Goal: Task Accomplishment & Management: Manage account settings

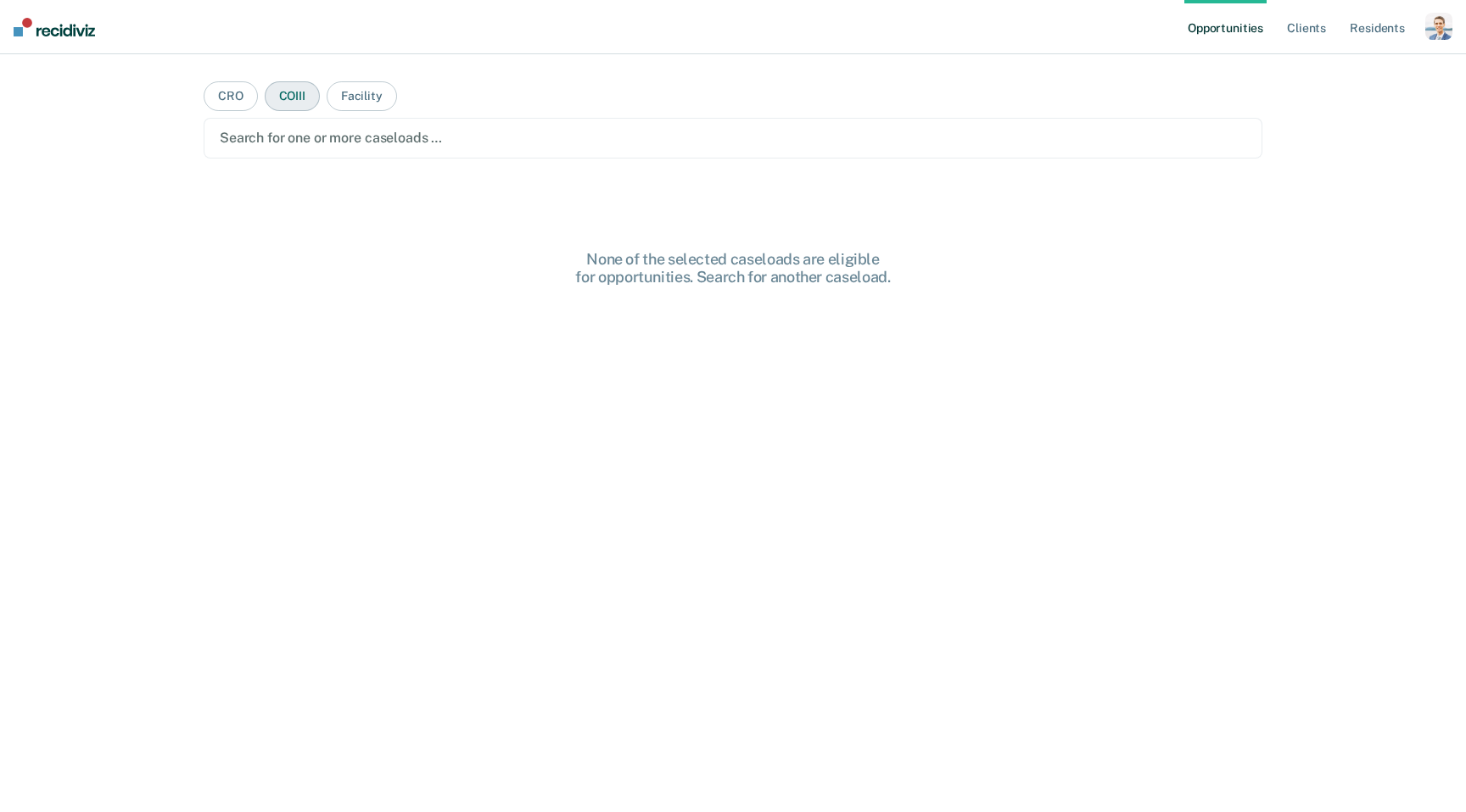
click at [287, 93] on button "COIII" at bounding box center [292, 96] width 55 height 29
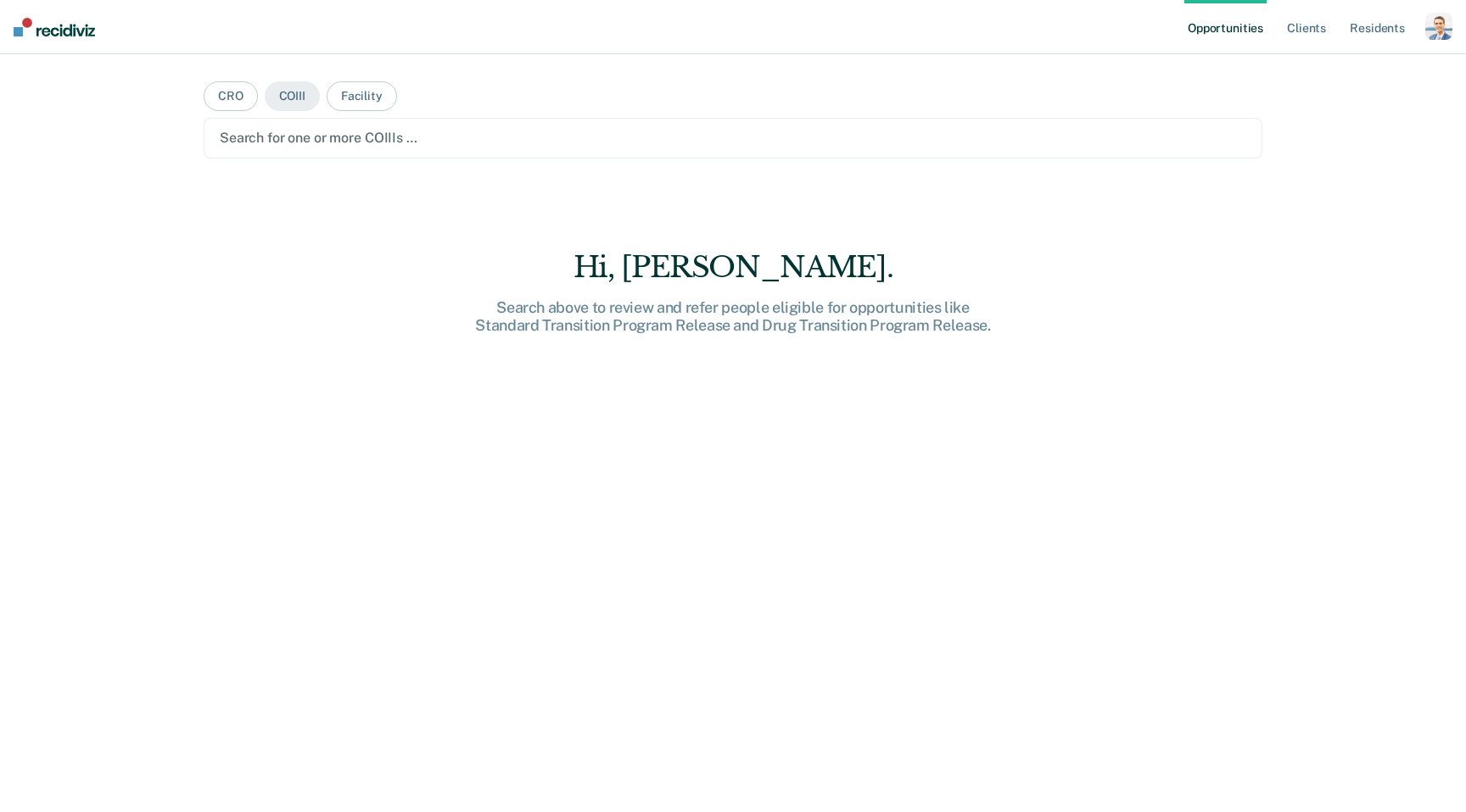
click at [399, 141] on div at bounding box center [732, 138] width 1027 height 20
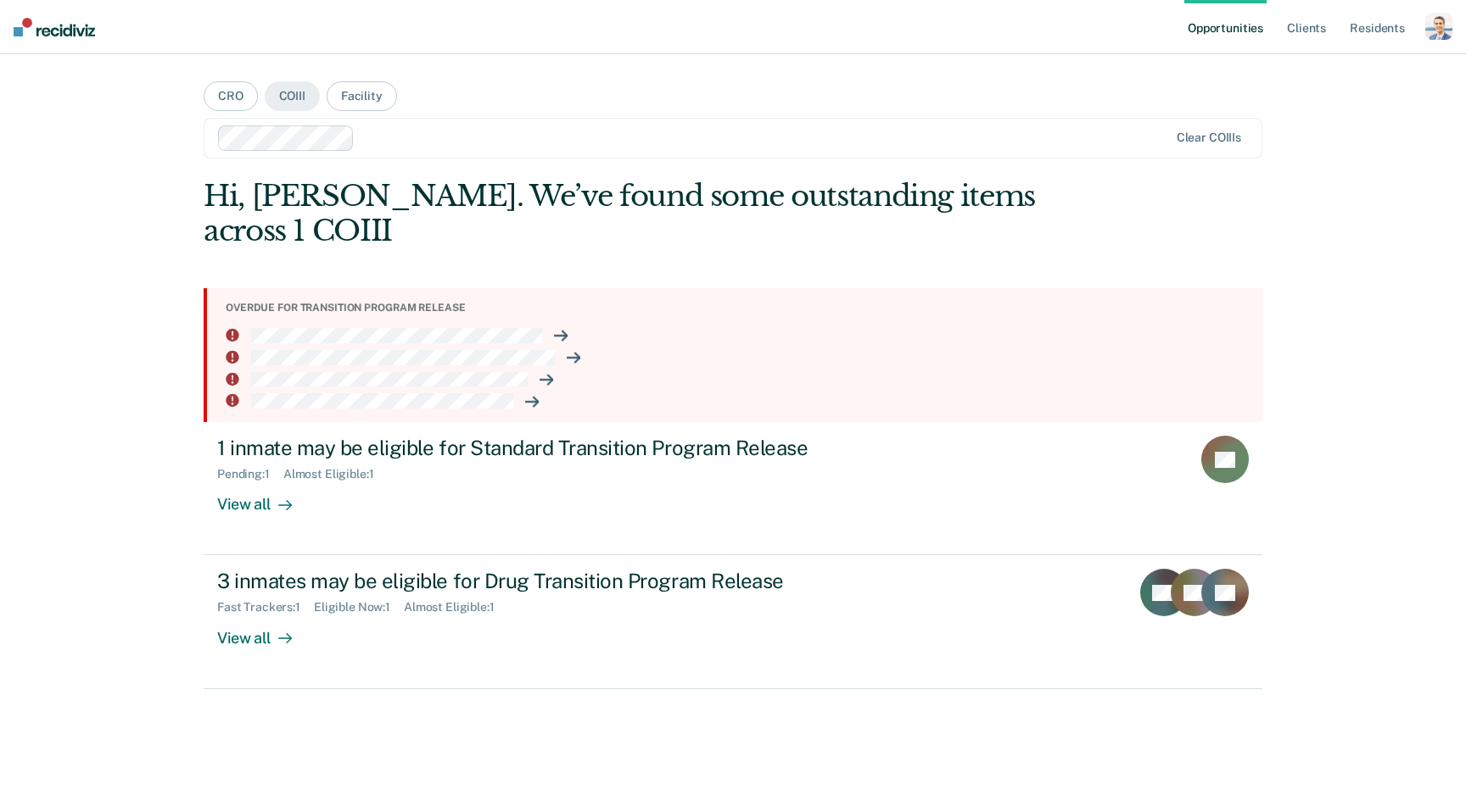
click at [1445, 16] on div "button" at bounding box center [1439, 26] width 27 height 27
click at [1316, 69] on link "Profile" at bounding box center [1371, 68] width 137 height 15
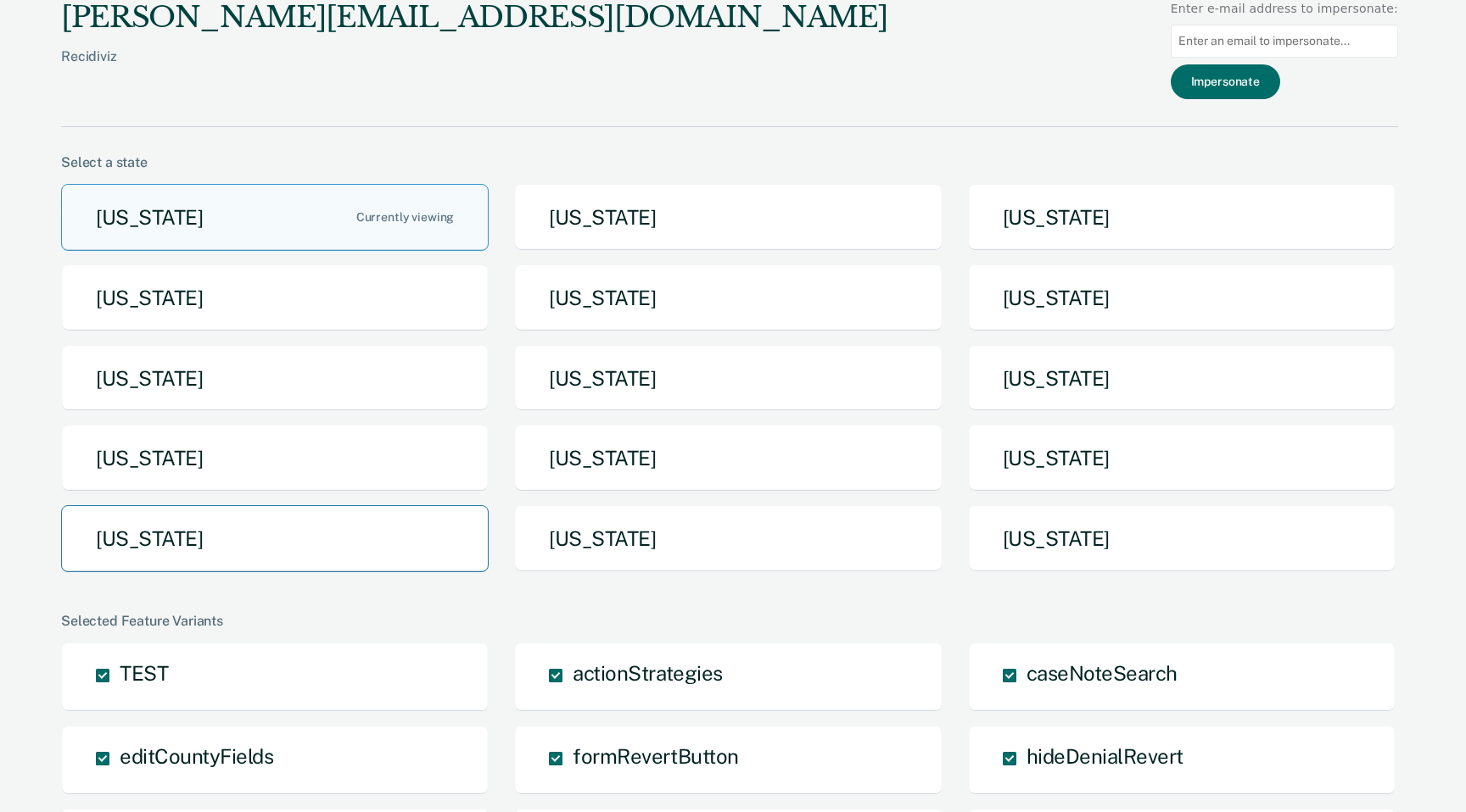
click at [309, 545] on button "[US_STATE]" at bounding box center [274, 539] width 428 height 67
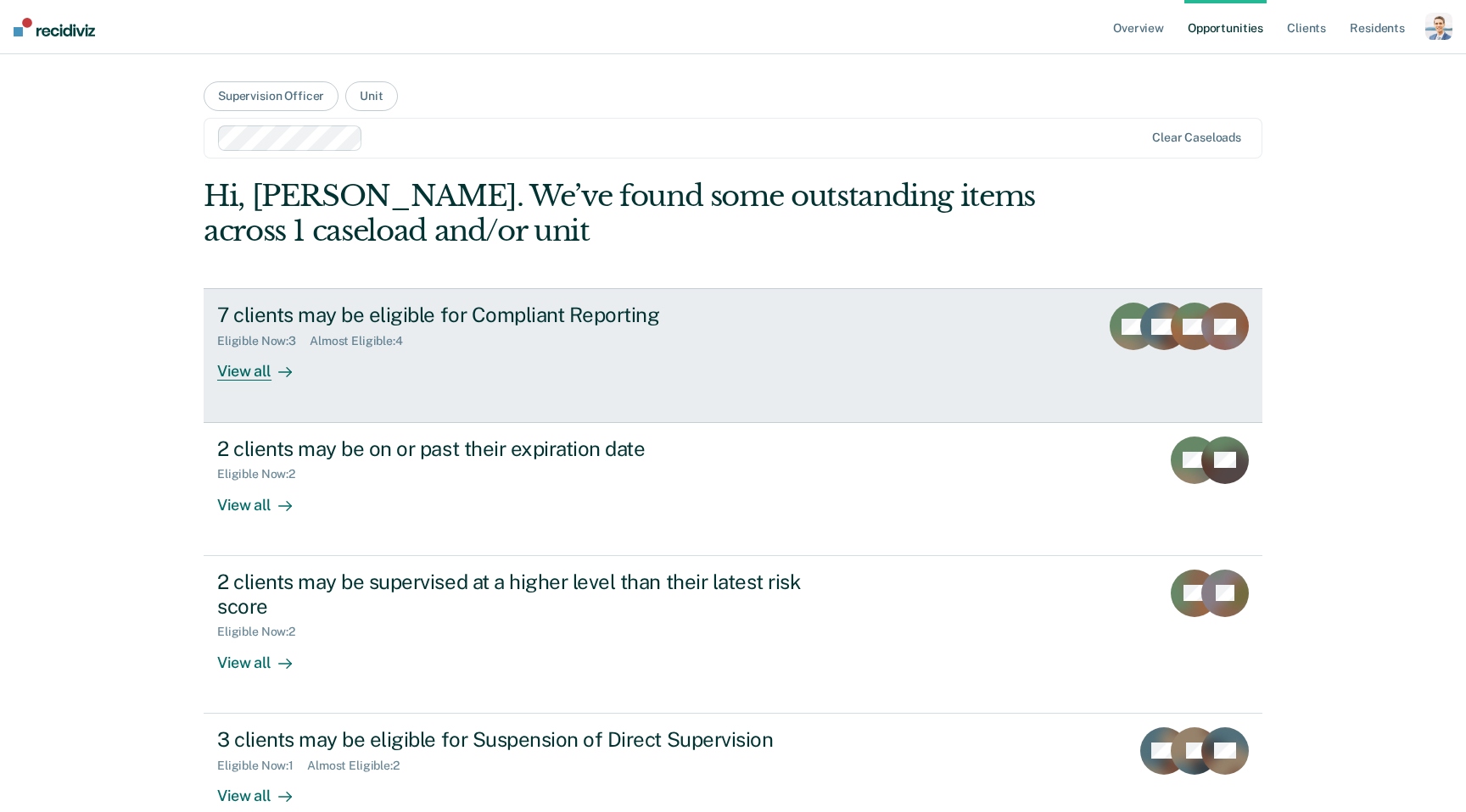
click at [270, 376] on div "View all" at bounding box center [264, 365] width 95 height 33
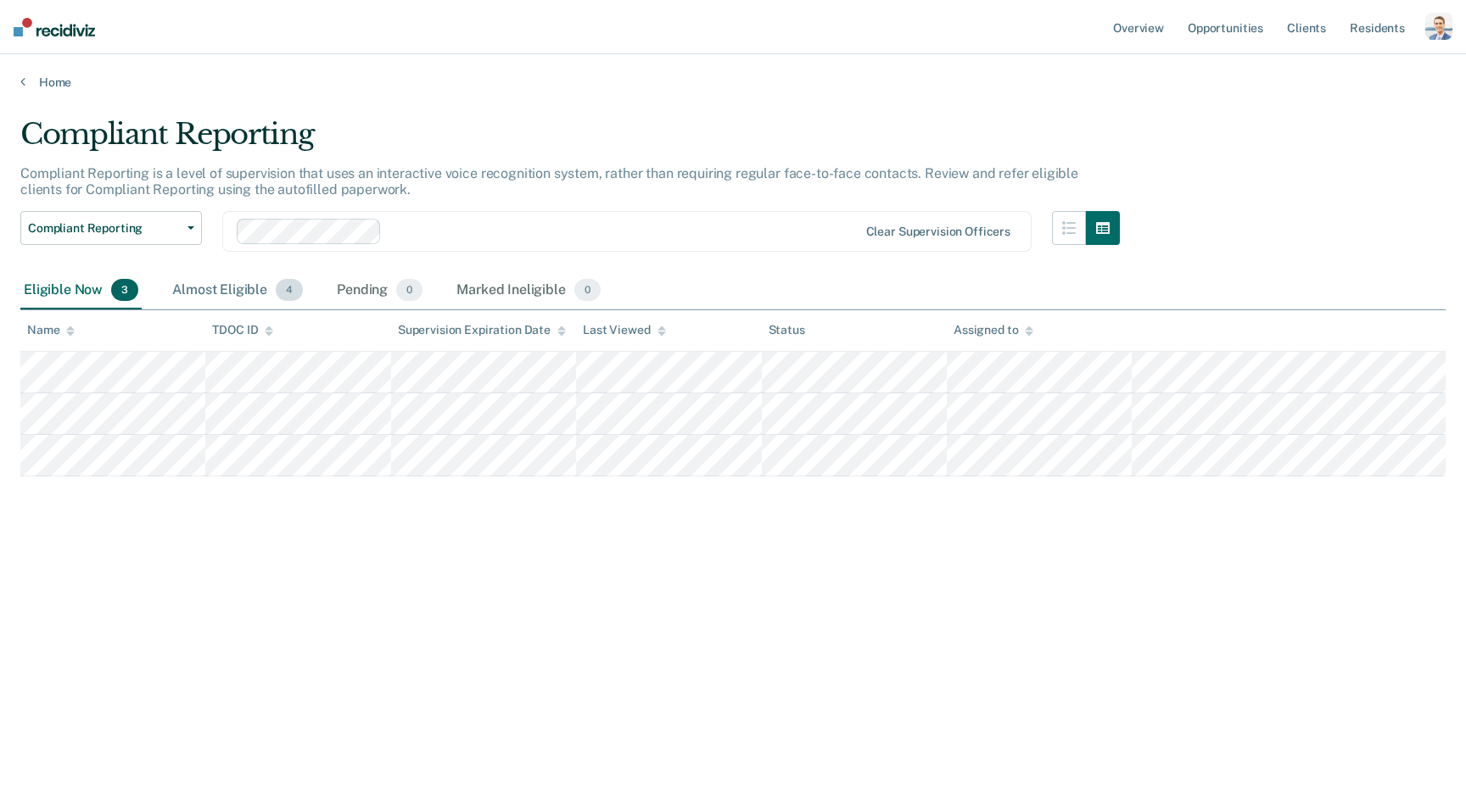
click at [204, 283] on div "Almost Eligible 4" at bounding box center [237, 291] width 137 height 37
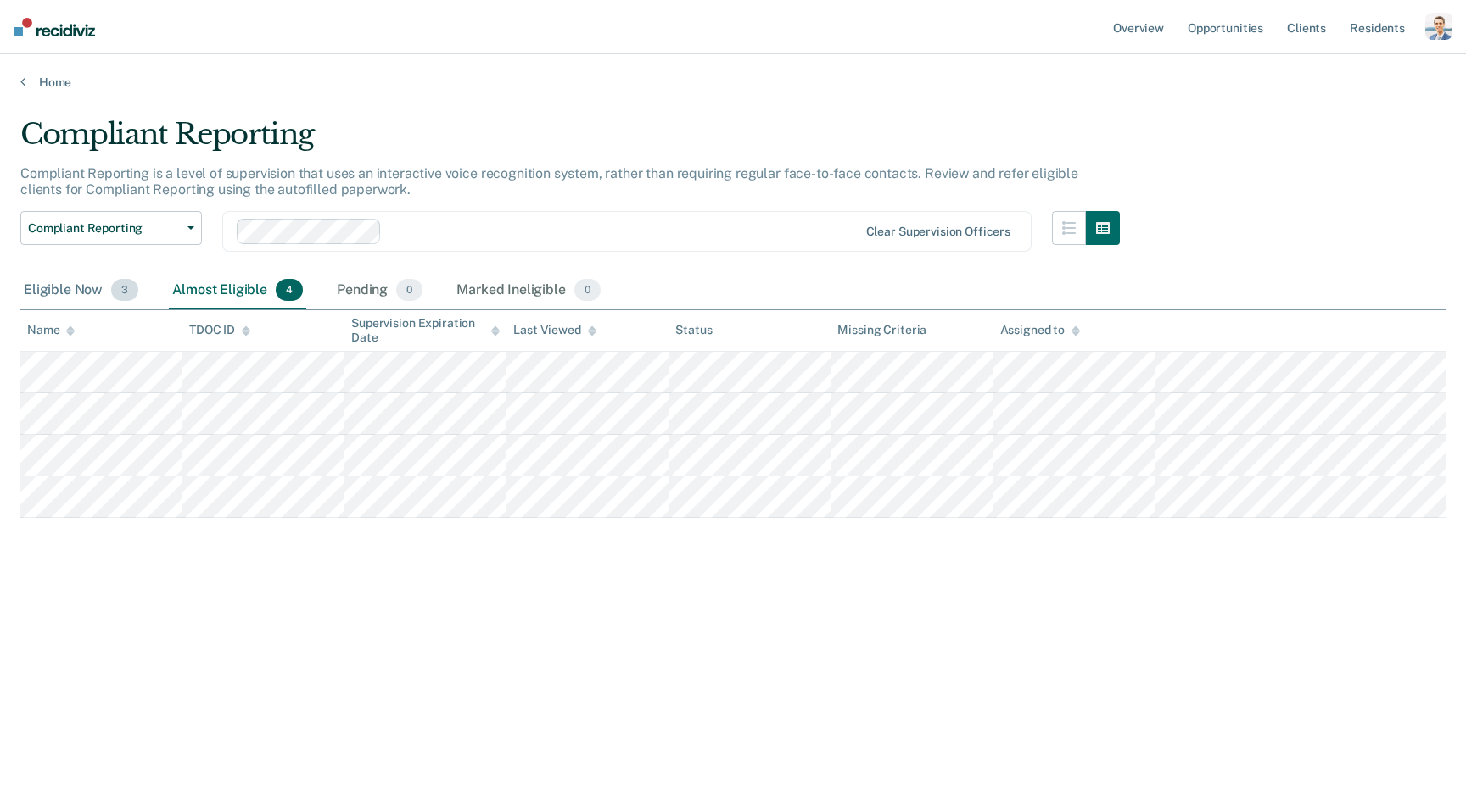
click at [103, 284] on div "Eligible Now 3" at bounding box center [81, 291] width 121 height 37
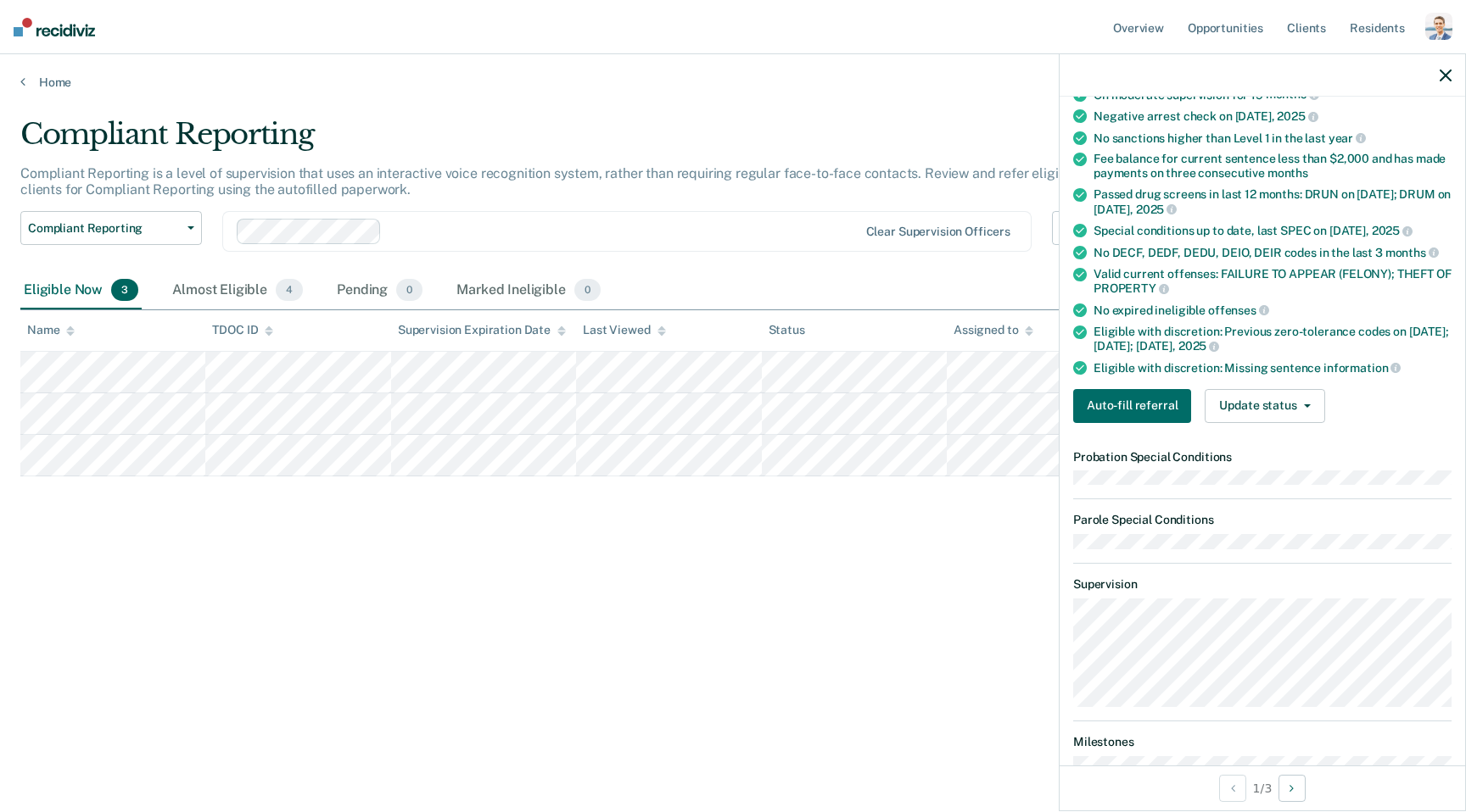
scroll to position [168, 0]
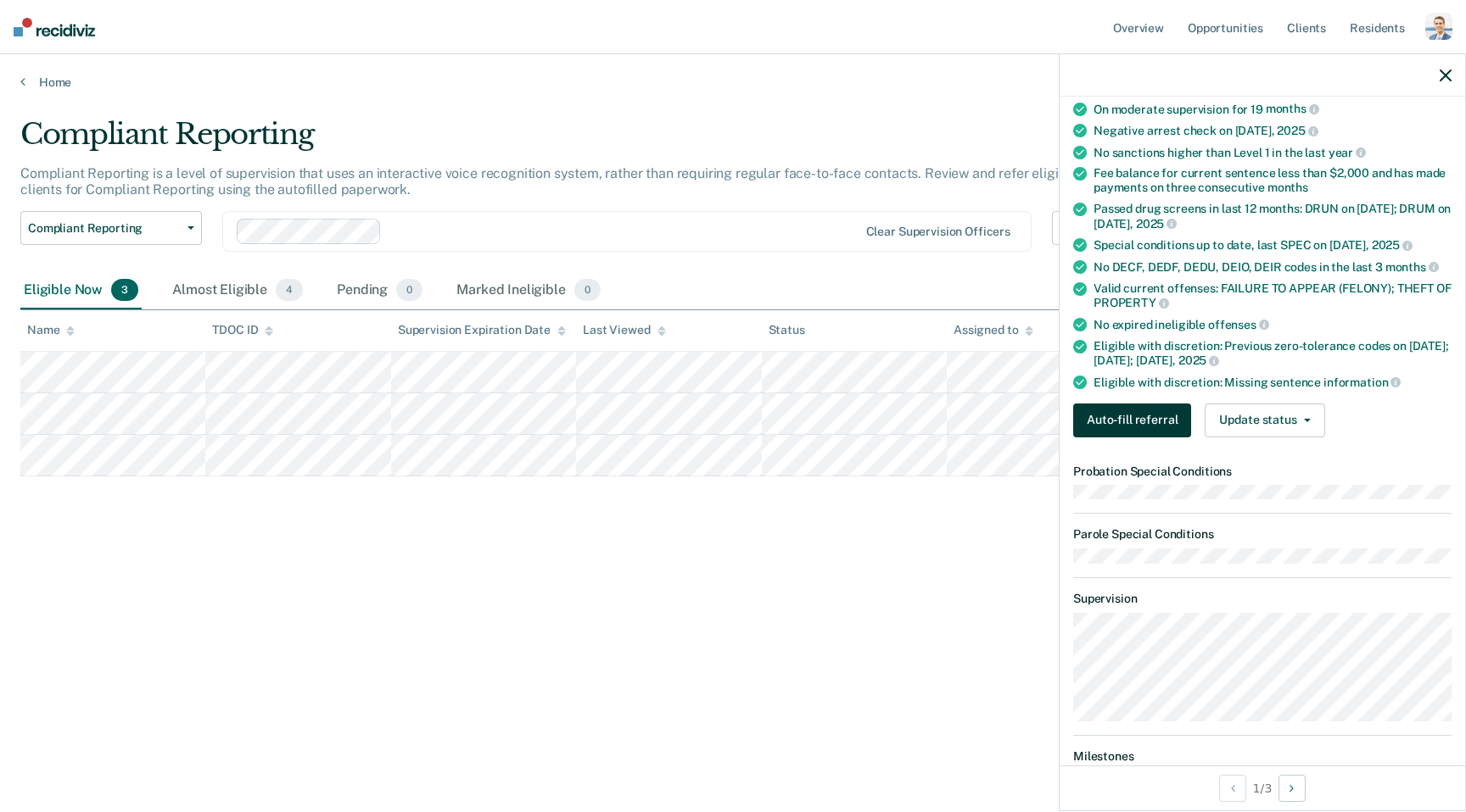
click at [1148, 411] on button "Auto-fill referral" at bounding box center [1131, 421] width 117 height 34
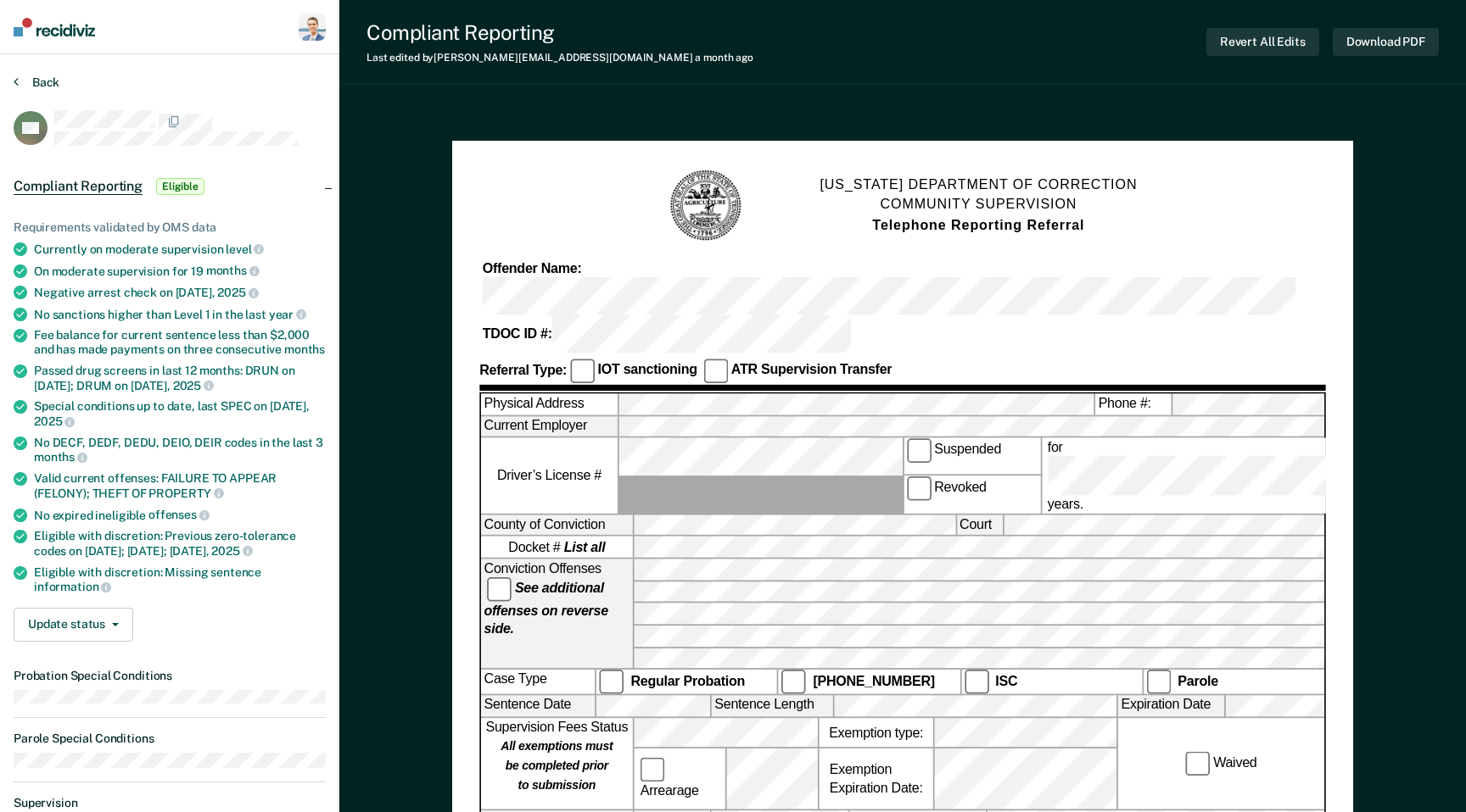
click at [39, 83] on button "Back" at bounding box center [36, 82] width 46 height 16
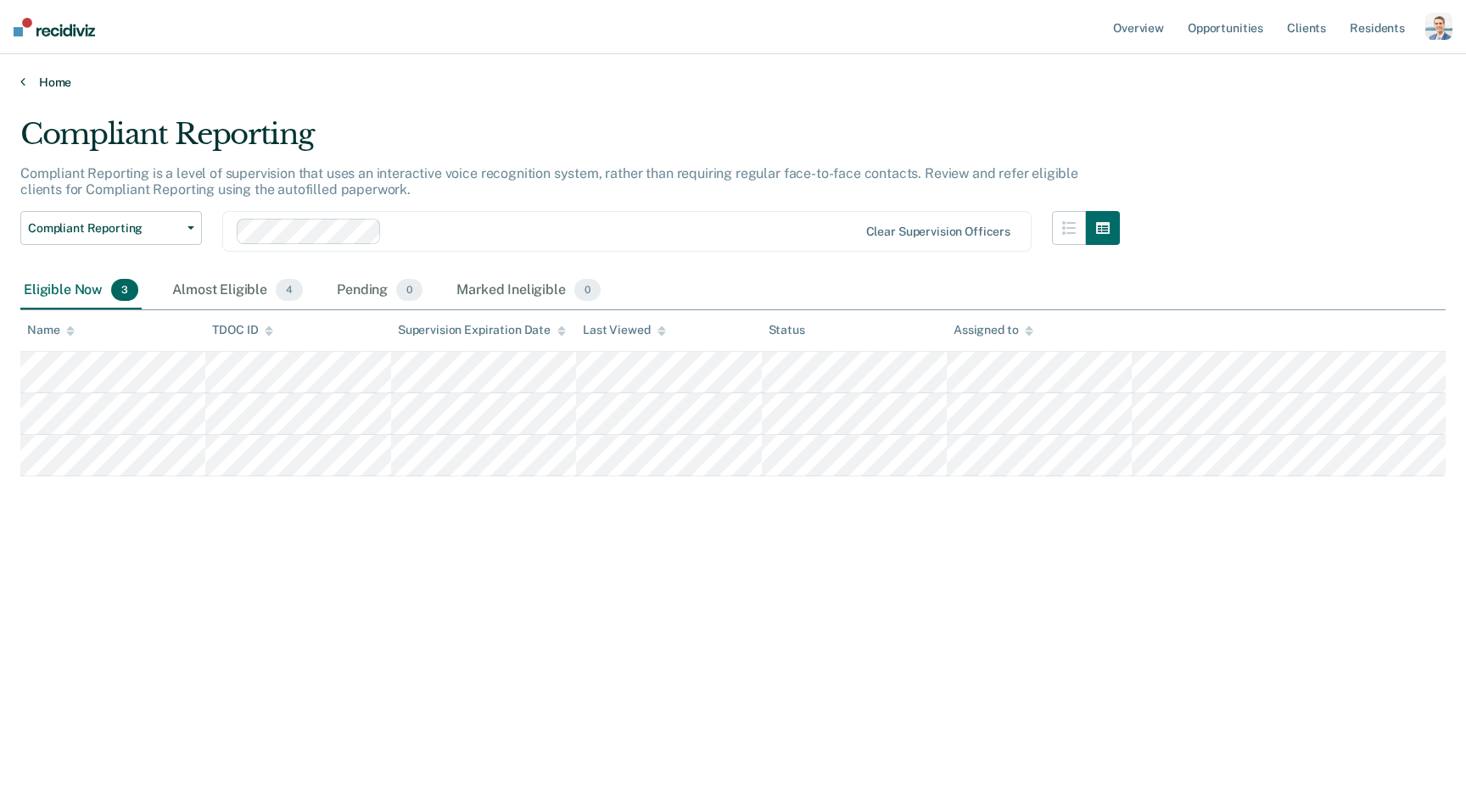
click at [40, 80] on link "Home" at bounding box center [733, 82] width 1425 height 16
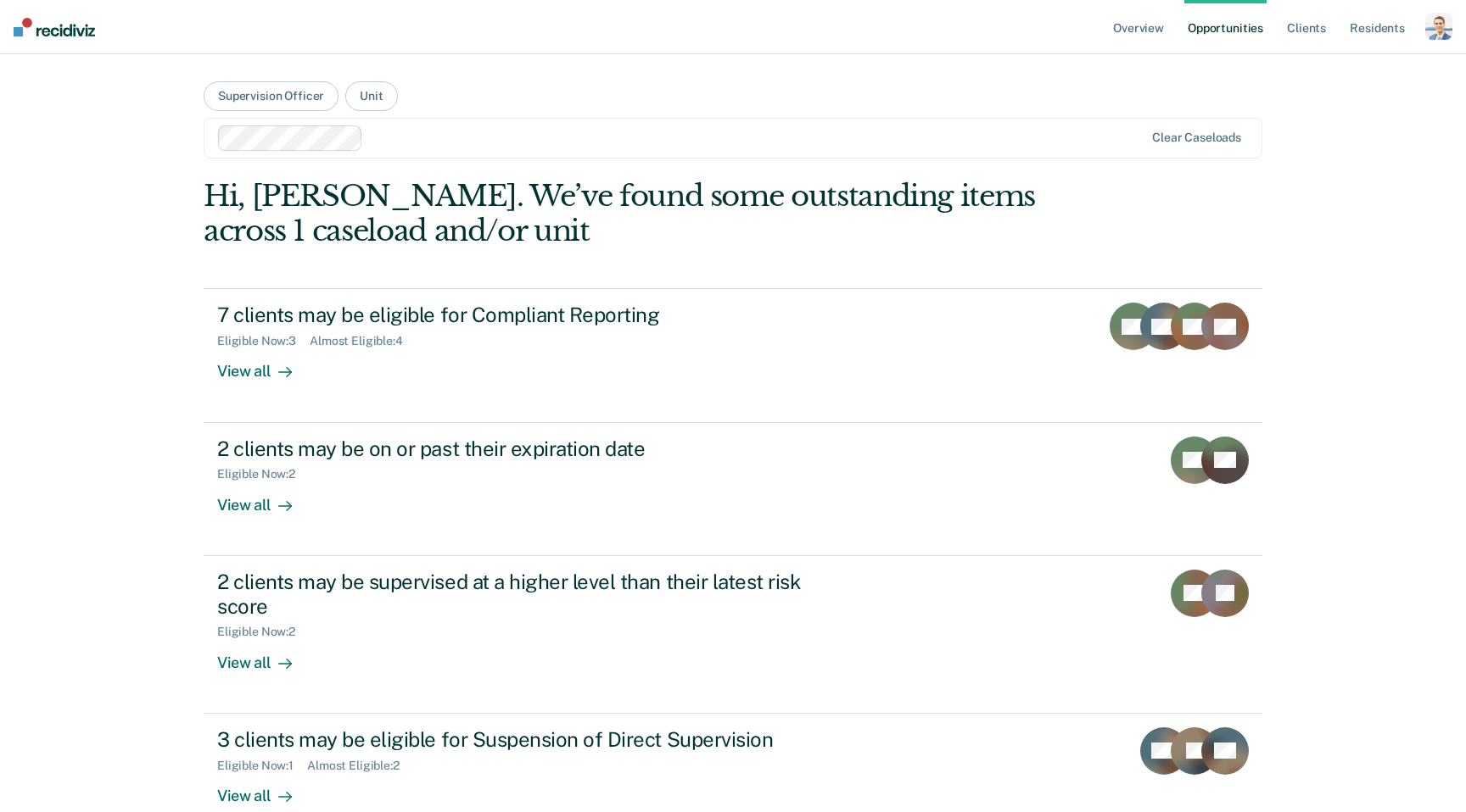
click at [54, 33] on img at bounding box center [54, 26] width 81 height 19
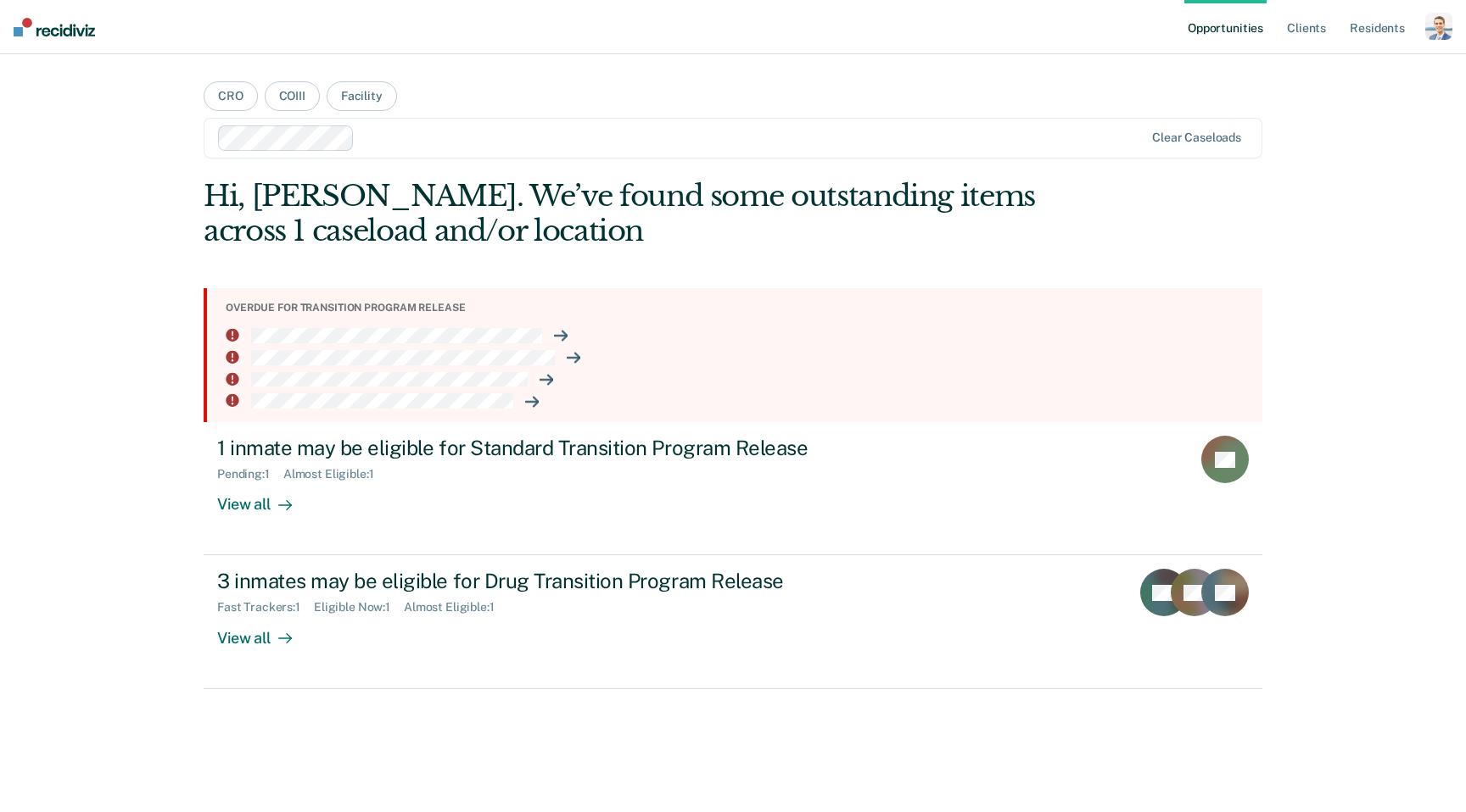
click at [1435, 35] on div "button" at bounding box center [1439, 26] width 27 height 27
click at [1308, 69] on link "Profile" at bounding box center [1371, 68] width 137 height 15
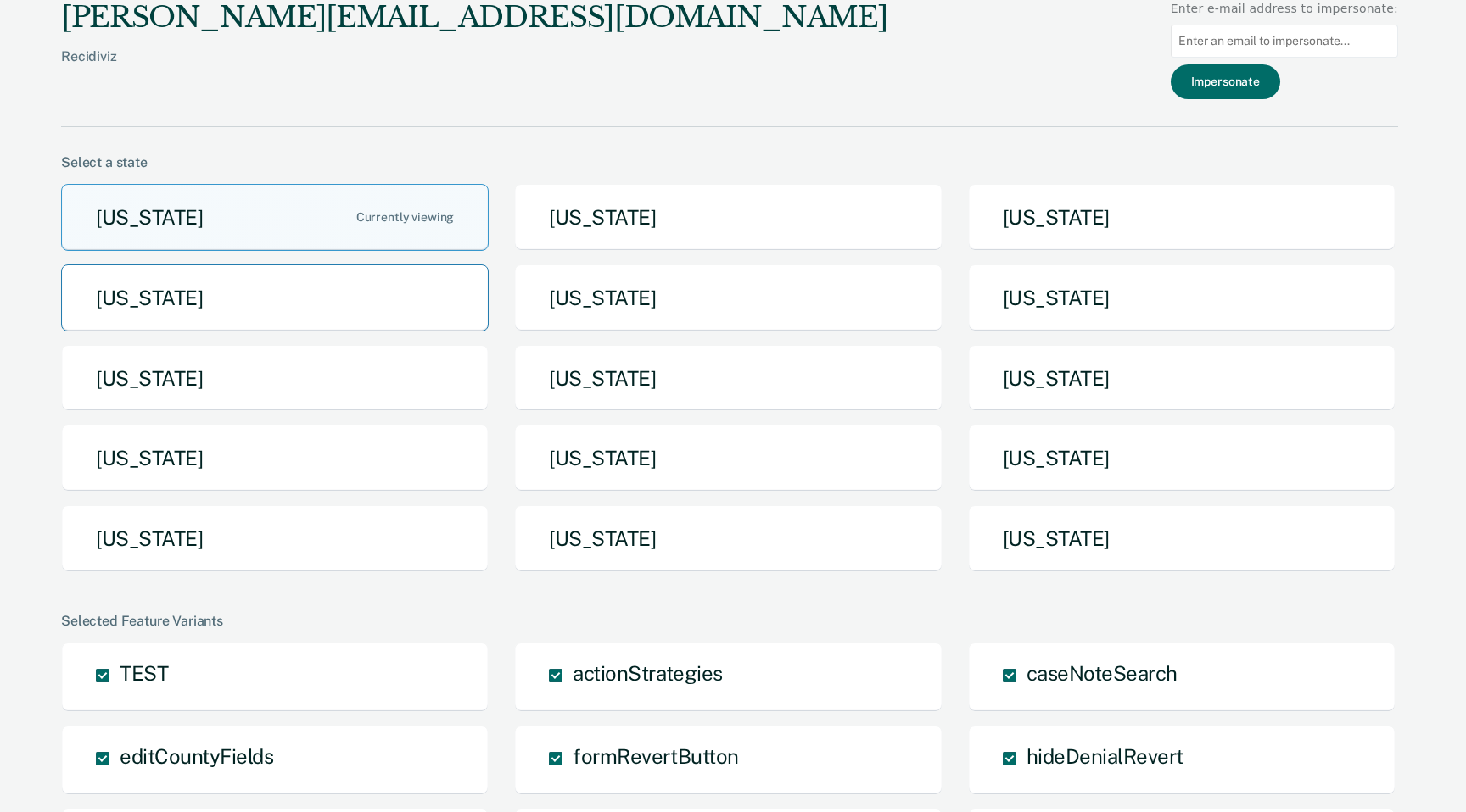
click at [284, 307] on button "Idaho" at bounding box center [274, 297] width 428 height 67
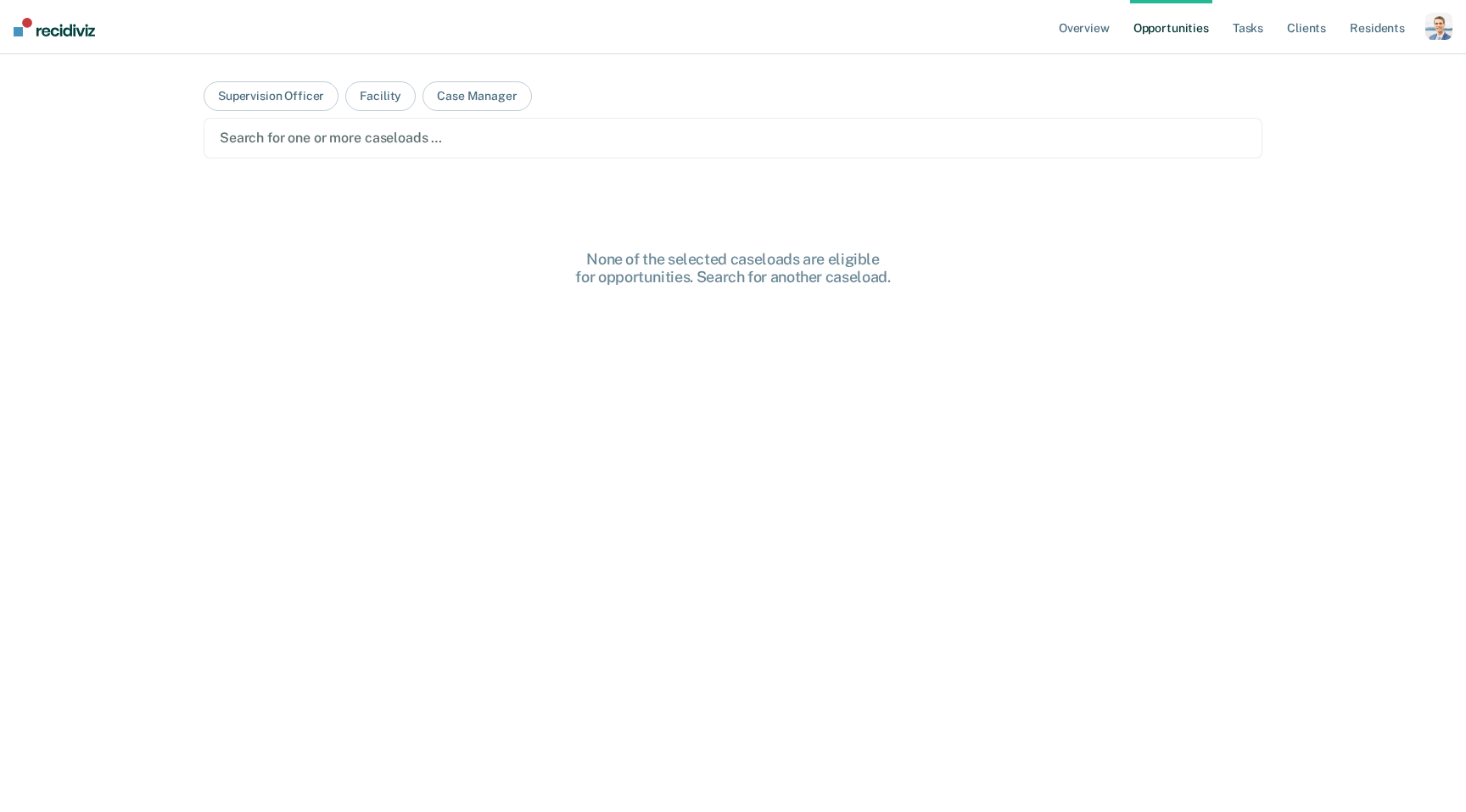
click at [1435, 25] on div "button" at bounding box center [1439, 26] width 27 height 27
click at [1421, 32] on ul "Overview Opportunities Tasks Client s Resident s" at bounding box center [1240, 26] width 370 height 54
click at [1434, 17] on div "button" at bounding box center [1439, 26] width 27 height 27
click at [1442, 23] on div "button" at bounding box center [1439, 26] width 27 height 27
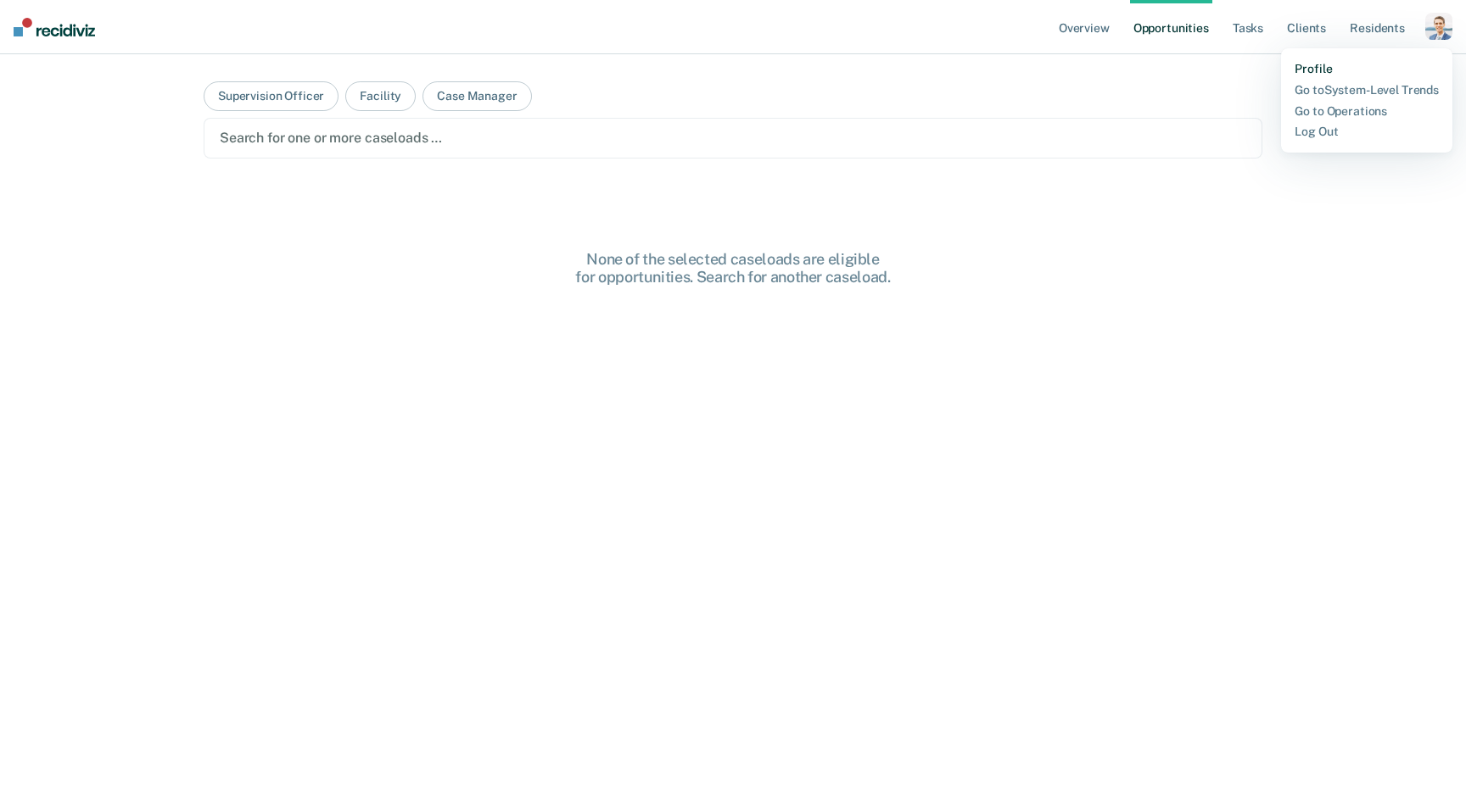
click at [1319, 64] on link "Profile" at bounding box center [1366, 68] width 144 height 15
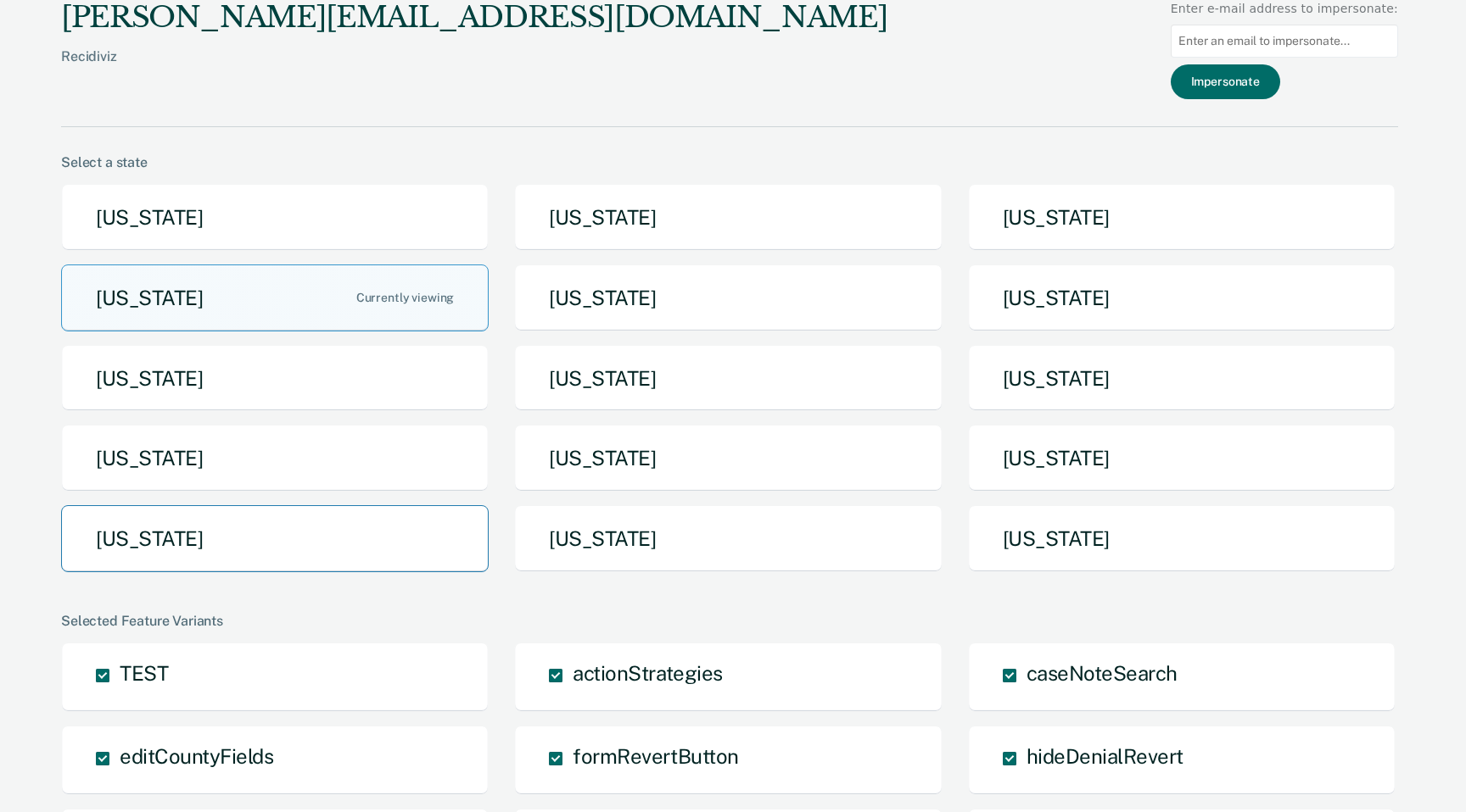
click at [310, 568] on button "Tennessee" at bounding box center [274, 539] width 428 height 67
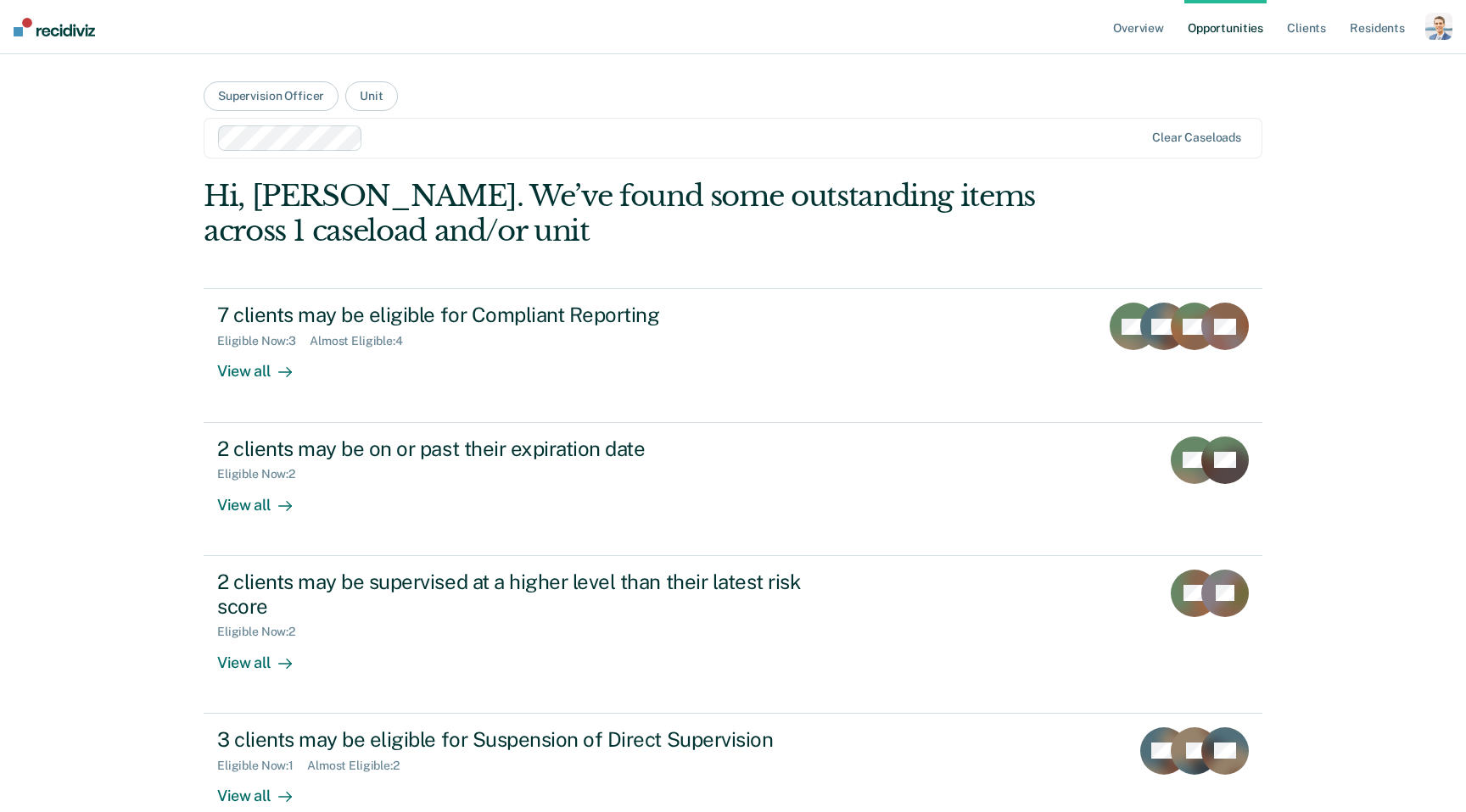
click at [1430, 29] on div "button" at bounding box center [1439, 26] width 27 height 27
click at [1321, 70] on link "Profile" at bounding box center [1371, 68] width 137 height 15
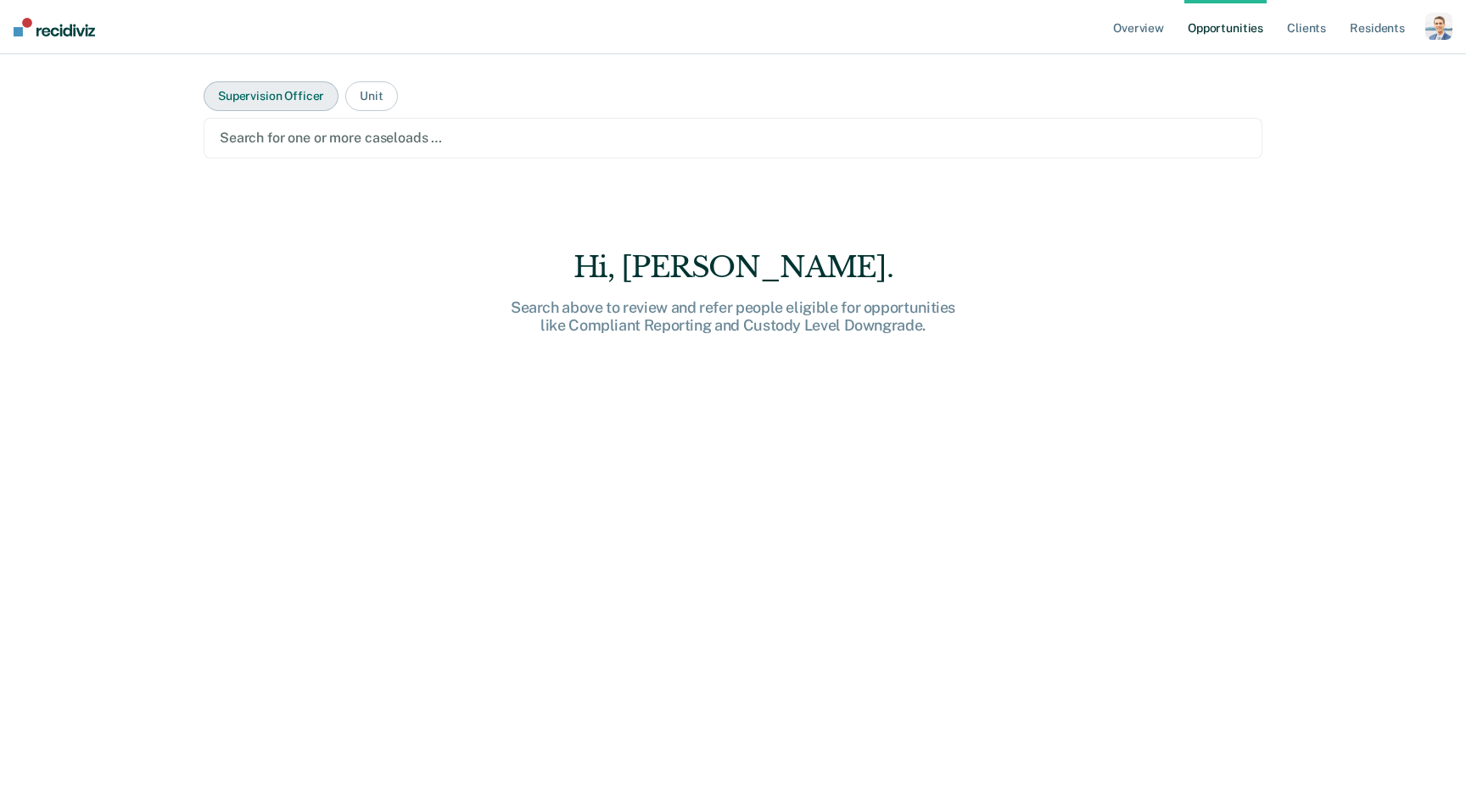
click at [263, 102] on button "Supervision Officer" at bounding box center [271, 96] width 135 height 29
click at [1418, 33] on ul "Overview Opportunities Client s Resident s" at bounding box center [1267, 26] width 315 height 54
click at [1445, 32] on div "button" at bounding box center [1439, 26] width 27 height 27
click at [1322, 72] on link "Profile" at bounding box center [1371, 68] width 137 height 15
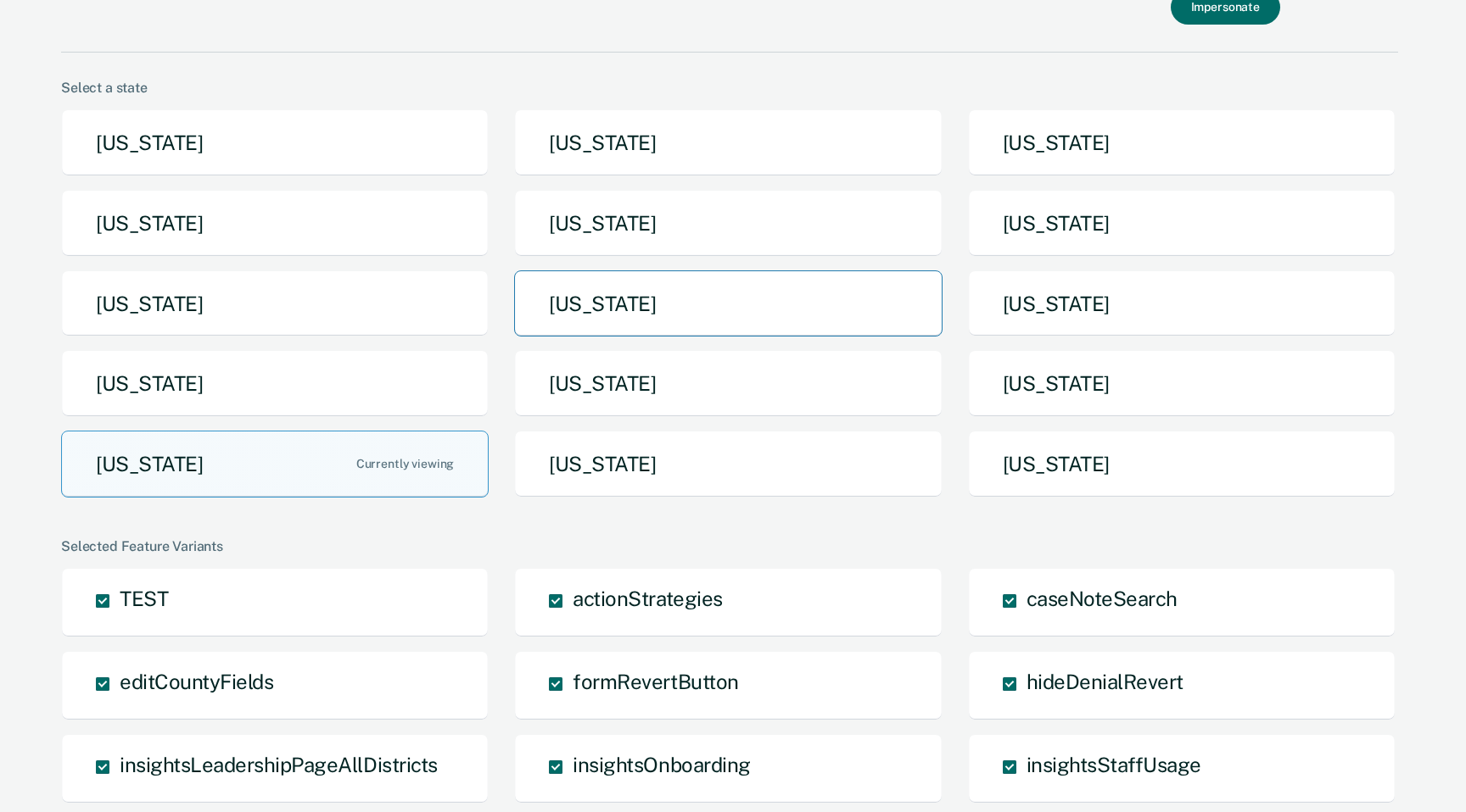
scroll to position [77, 0]
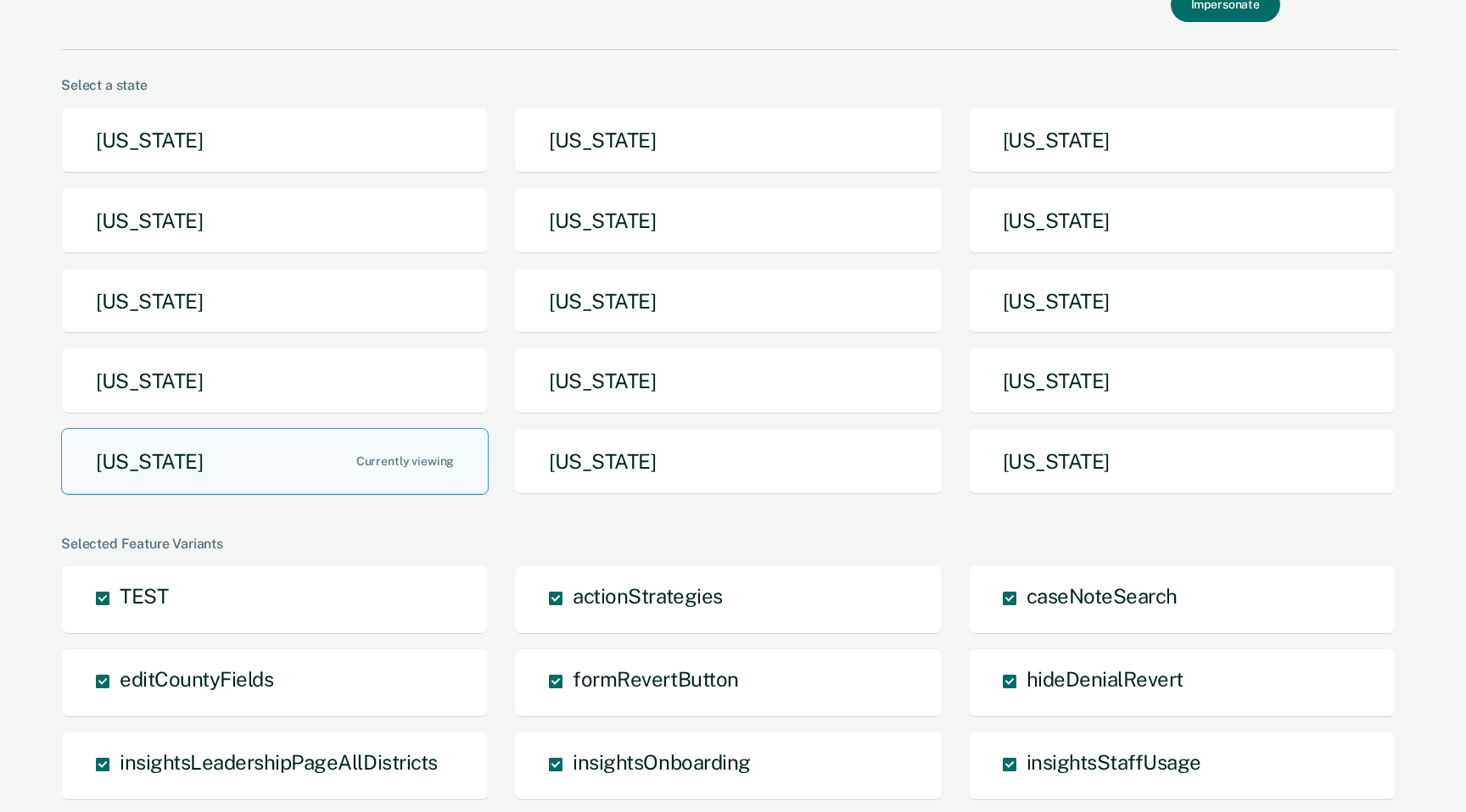
click at [831, 308] on button "Missouri" at bounding box center [727, 301] width 428 height 67
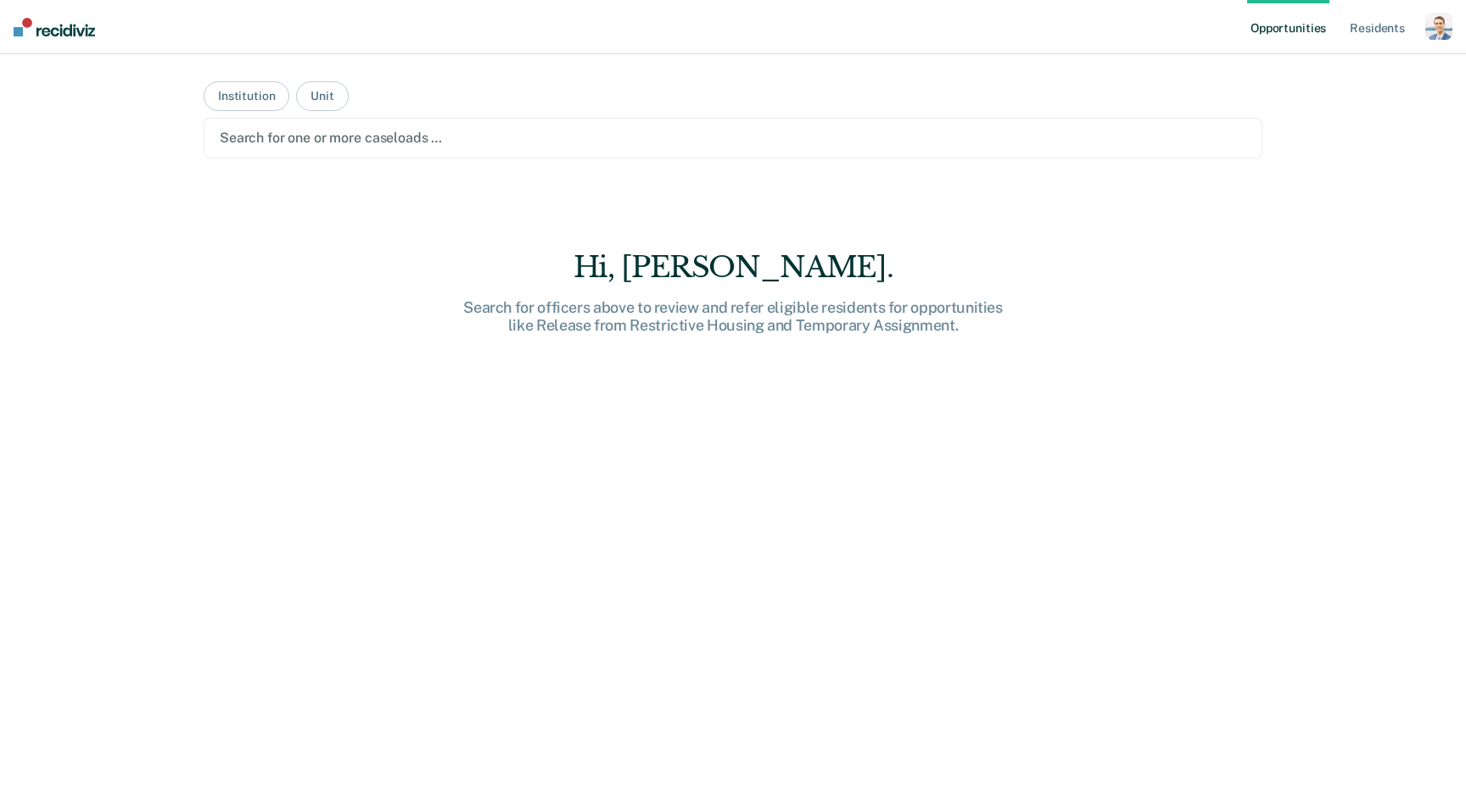
click at [1435, 27] on div "button" at bounding box center [1439, 26] width 27 height 27
click at [1321, 63] on link "Profile" at bounding box center [1366, 68] width 144 height 15
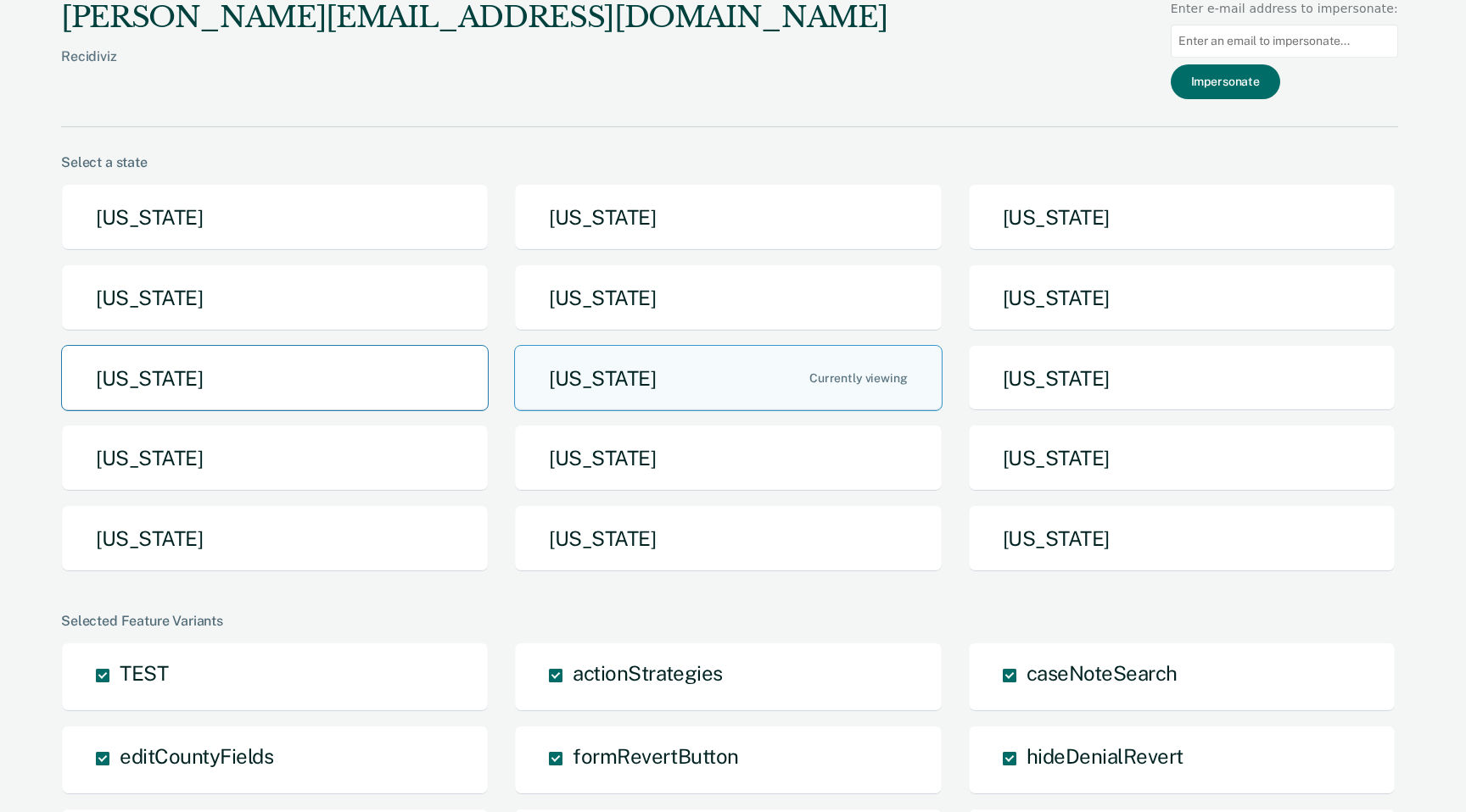
click at [338, 391] on button "Michigan" at bounding box center [274, 379] width 428 height 67
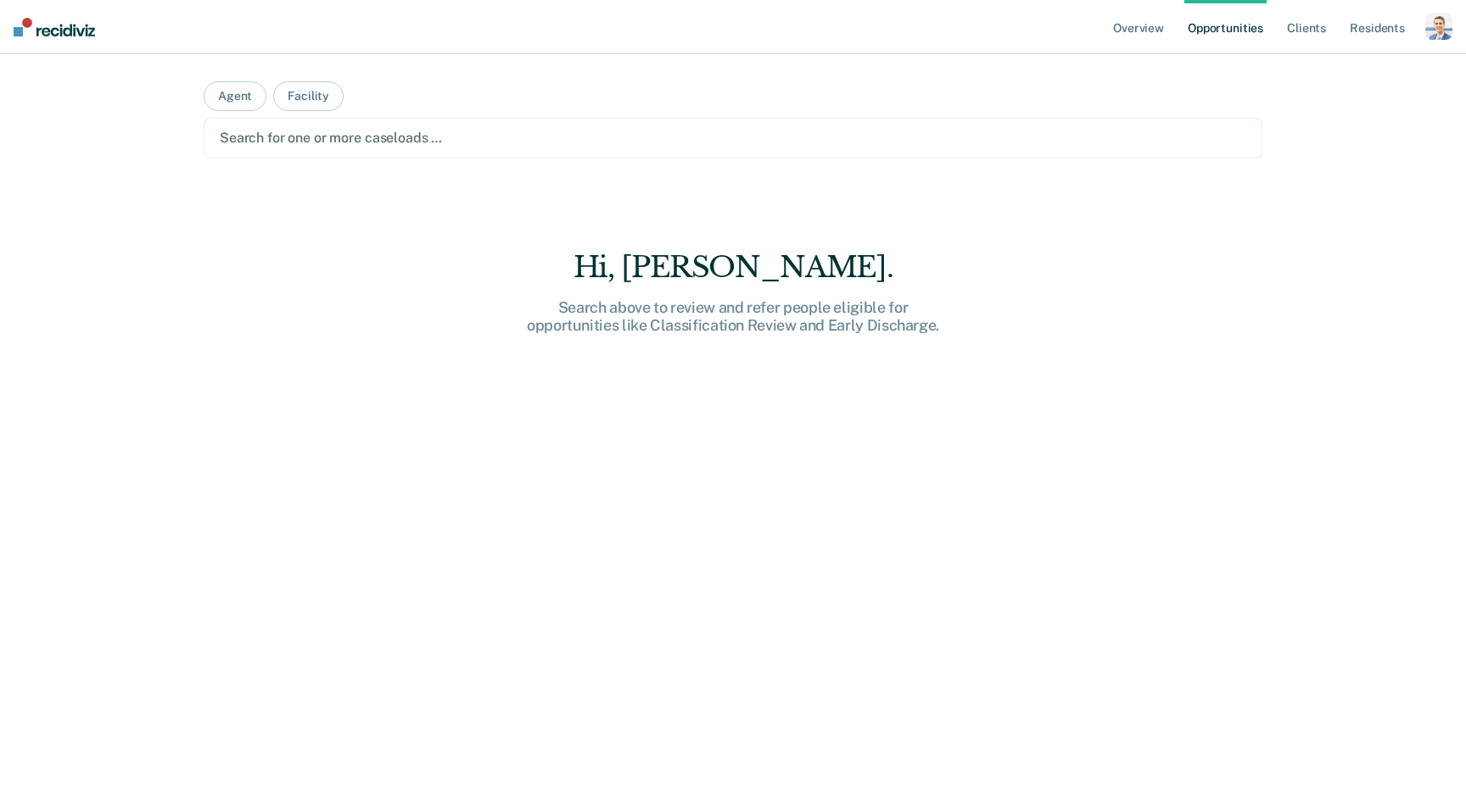
click at [1433, 20] on div "button" at bounding box center [1439, 26] width 27 height 27
click at [1327, 62] on link "Profile" at bounding box center [1371, 68] width 137 height 15
click at [1437, 30] on div "button" at bounding box center [1439, 26] width 27 height 27
click at [1083, 29] on nav "Overview Opportunities Client s Resident s Profile How it works Log Out" at bounding box center [733, 26] width 1466 height 54
click at [1147, 29] on link "Overview" at bounding box center [1138, 26] width 58 height 54
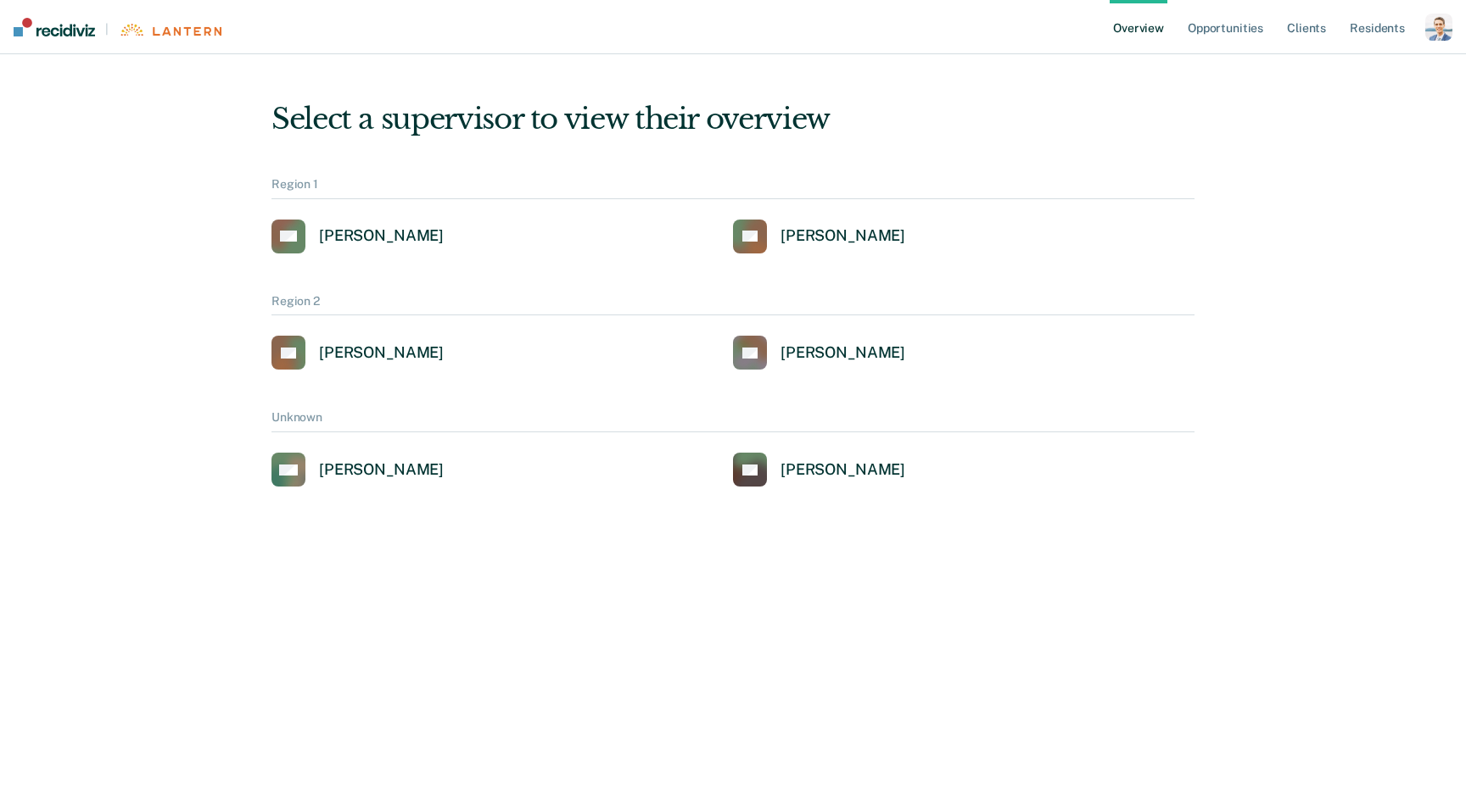
click at [1023, 93] on div "Select a supervisor to view their overview Region 1 AG Alejandro D Gonzalez RS …" at bounding box center [733, 280] width 1018 height 412
click at [1437, 29] on div "button" at bounding box center [1439, 27] width 27 height 27
click at [778, 79] on div "Select a supervisor to view their overview Region 1 AG Alejandro D Gonzalez RS …" at bounding box center [733, 280] width 1018 height 412
click at [385, 241] on div "Alejandro D Gonzalez" at bounding box center [381, 236] width 124 height 20
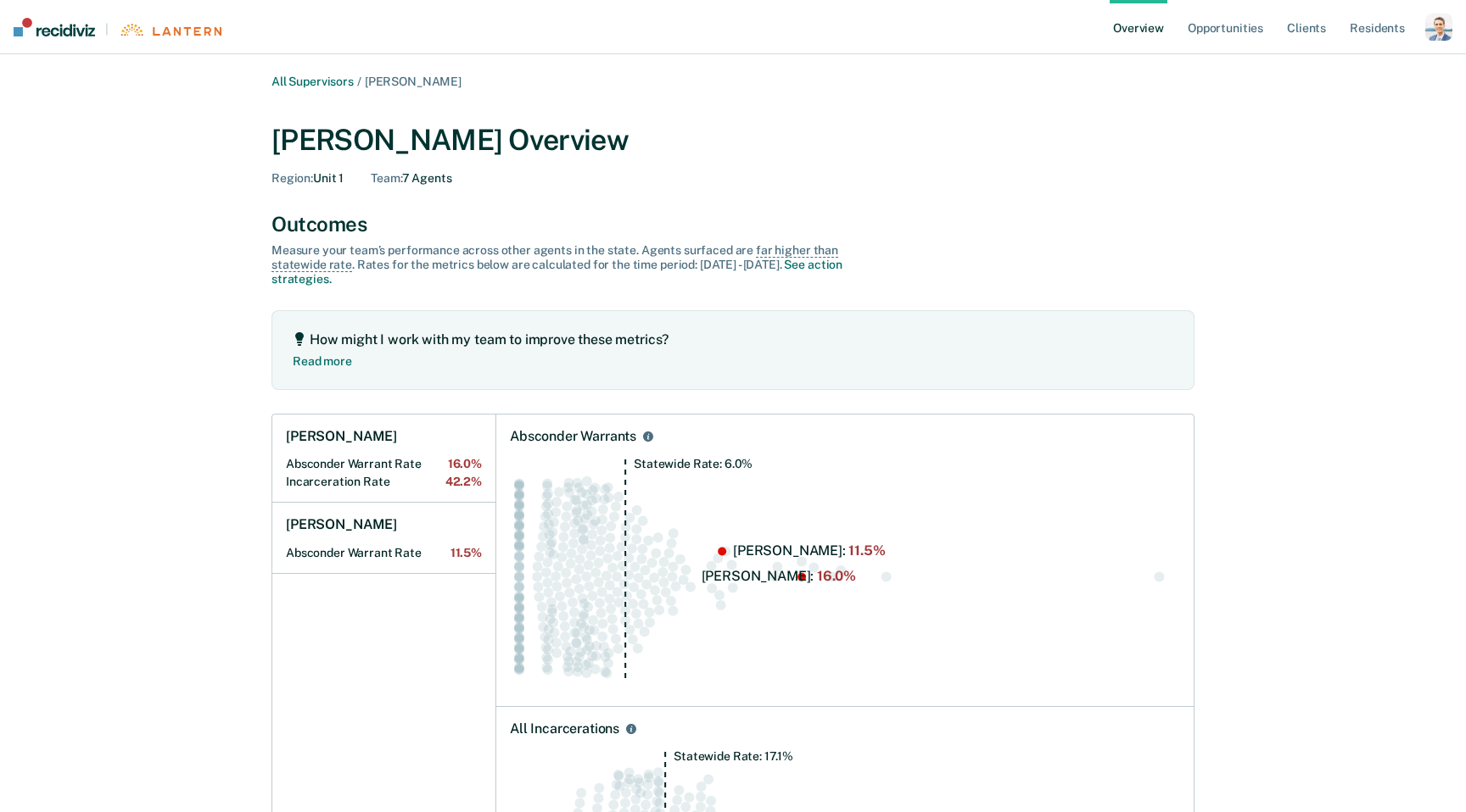
click at [1431, 36] on div "button" at bounding box center [1439, 27] width 27 height 27
click at [1311, 67] on link "Profile" at bounding box center [1371, 68] width 137 height 15
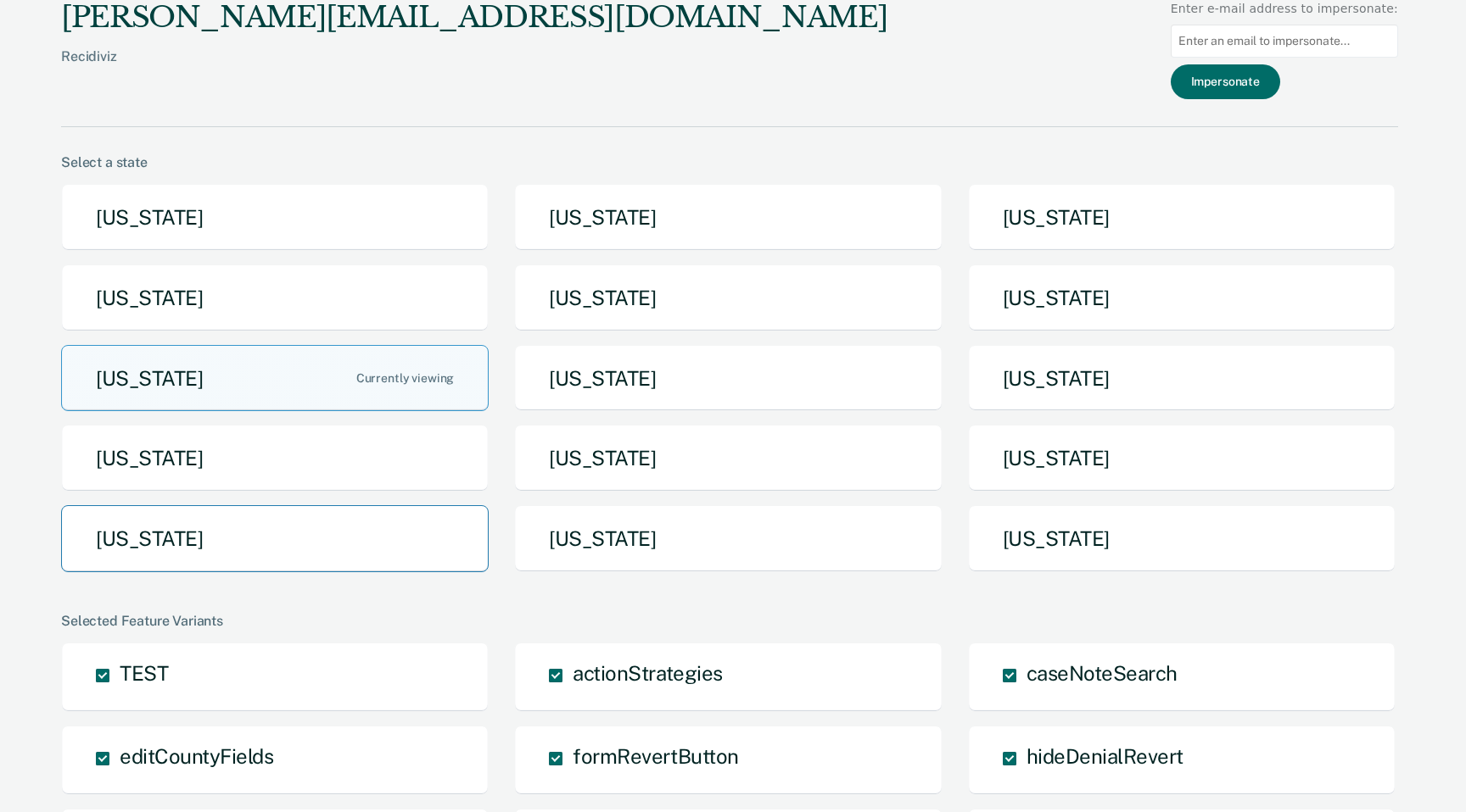
click at [335, 553] on button "Tennessee" at bounding box center [274, 539] width 428 height 67
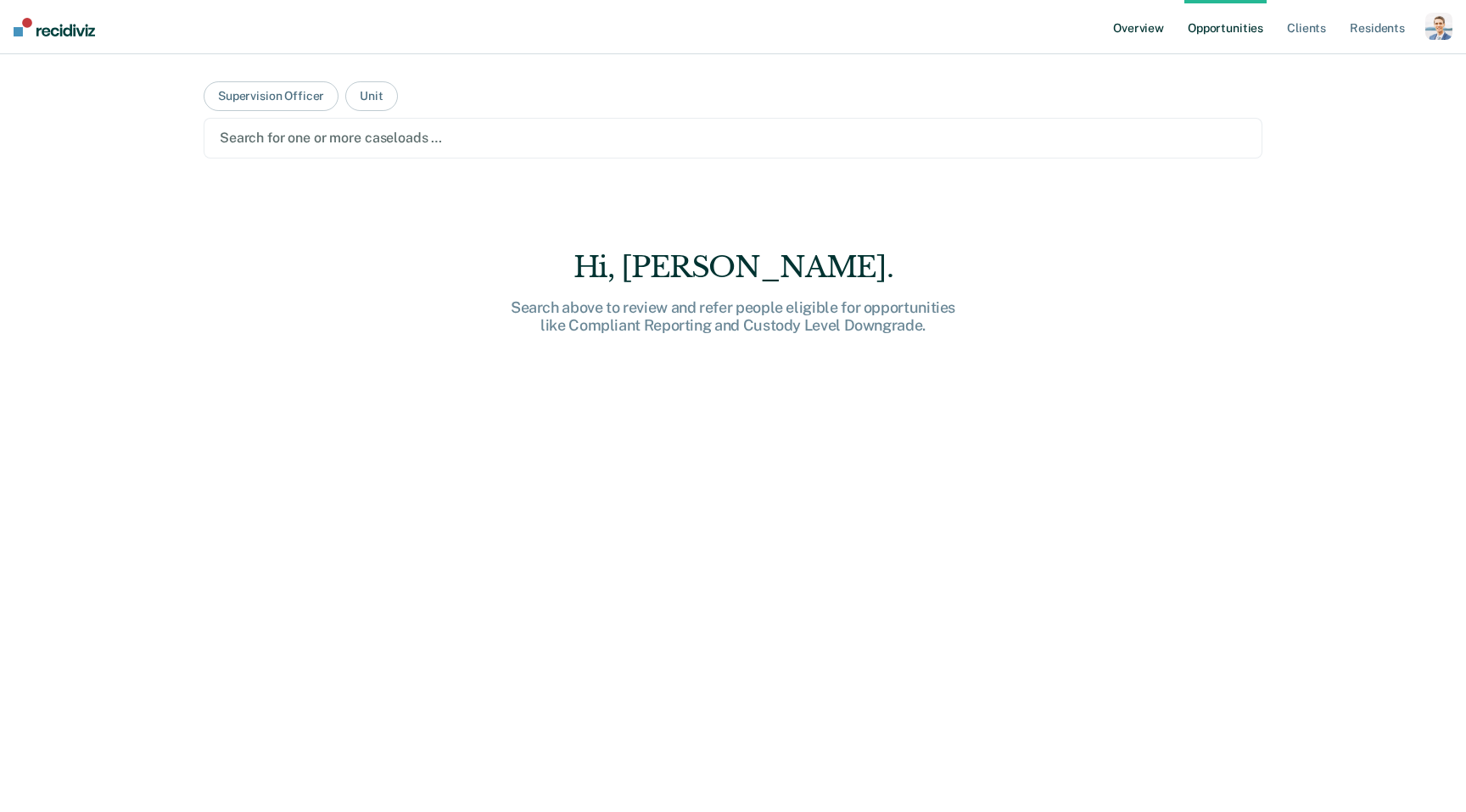
click at [1136, 25] on link "Overview" at bounding box center [1138, 26] width 58 height 54
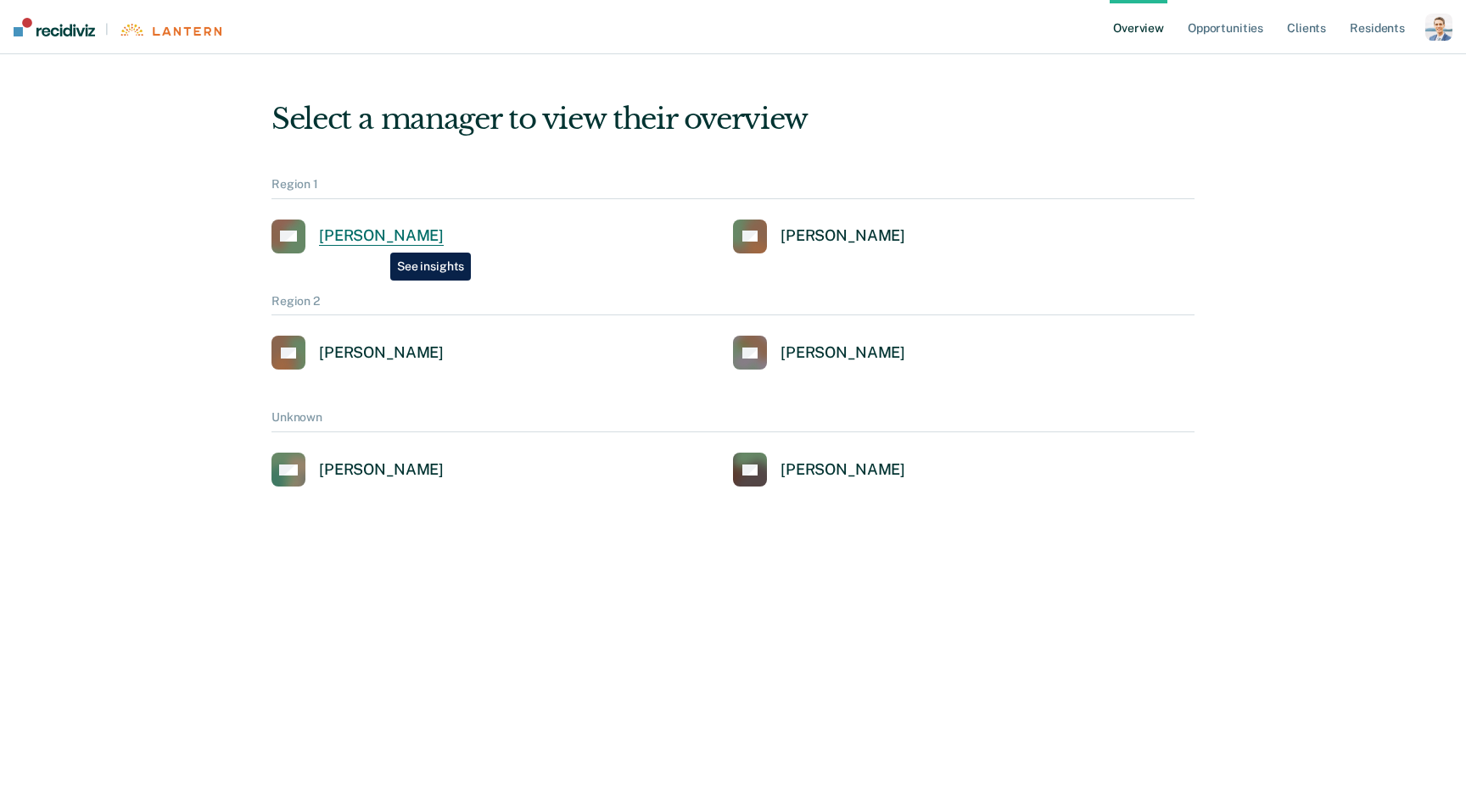
click at [378, 240] on div "Alejandro D Gonzalez" at bounding box center [381, 236] width 124 height 20
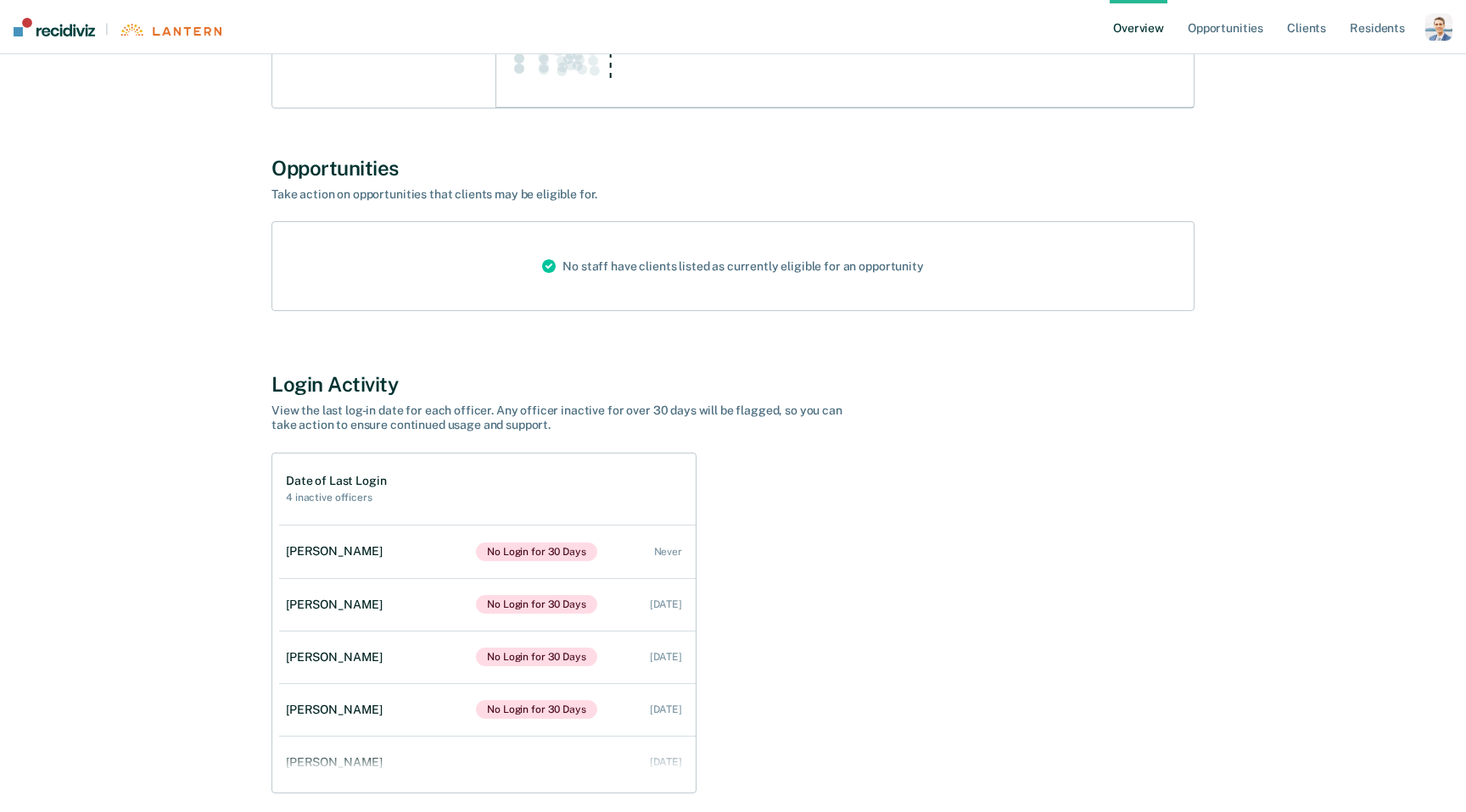
scroll to position [1564, 0]
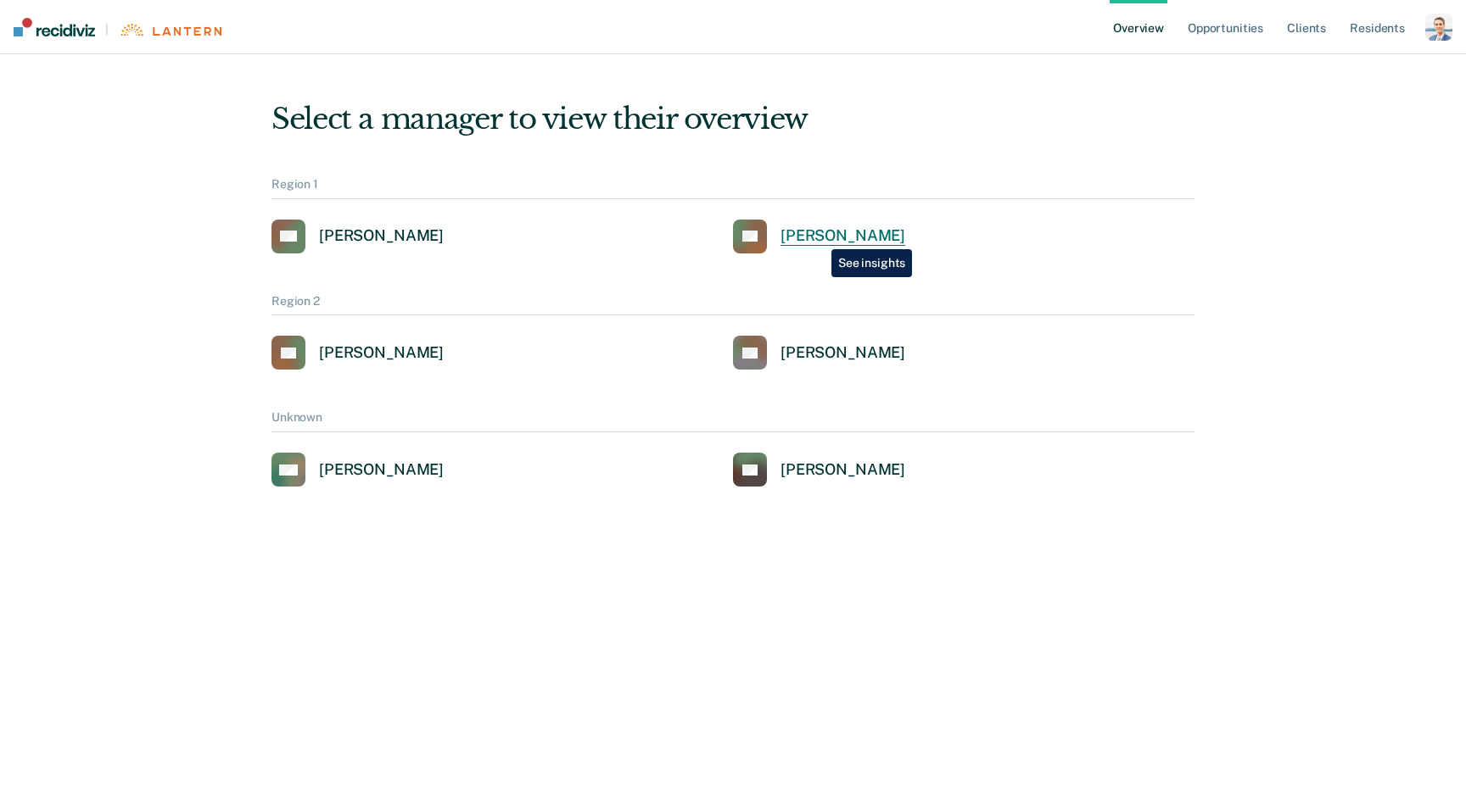
click at [818, 237] on div "Rosa Smith" at bounding box center [842, 236] width 124 height 20
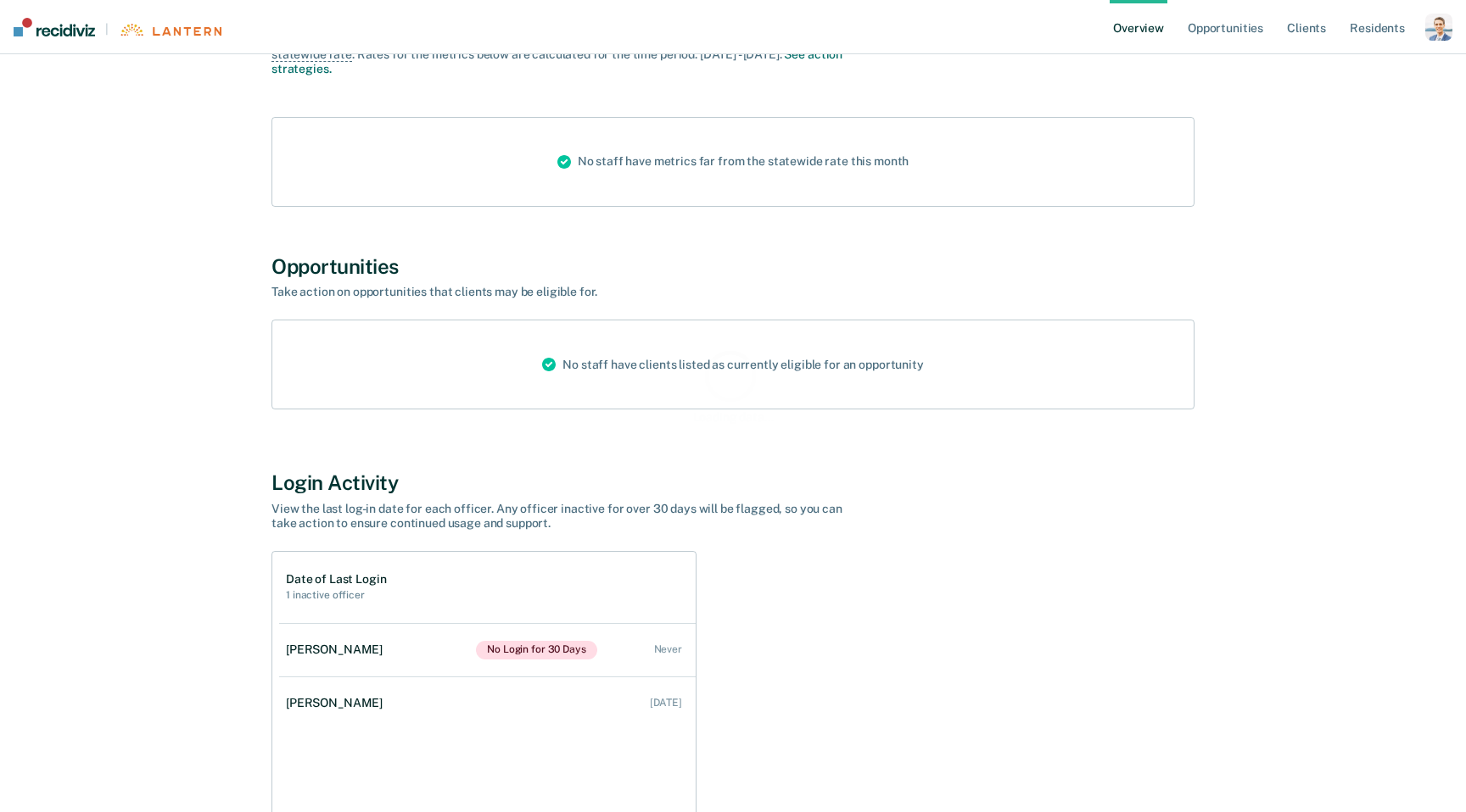
scroll to position [378, 0]
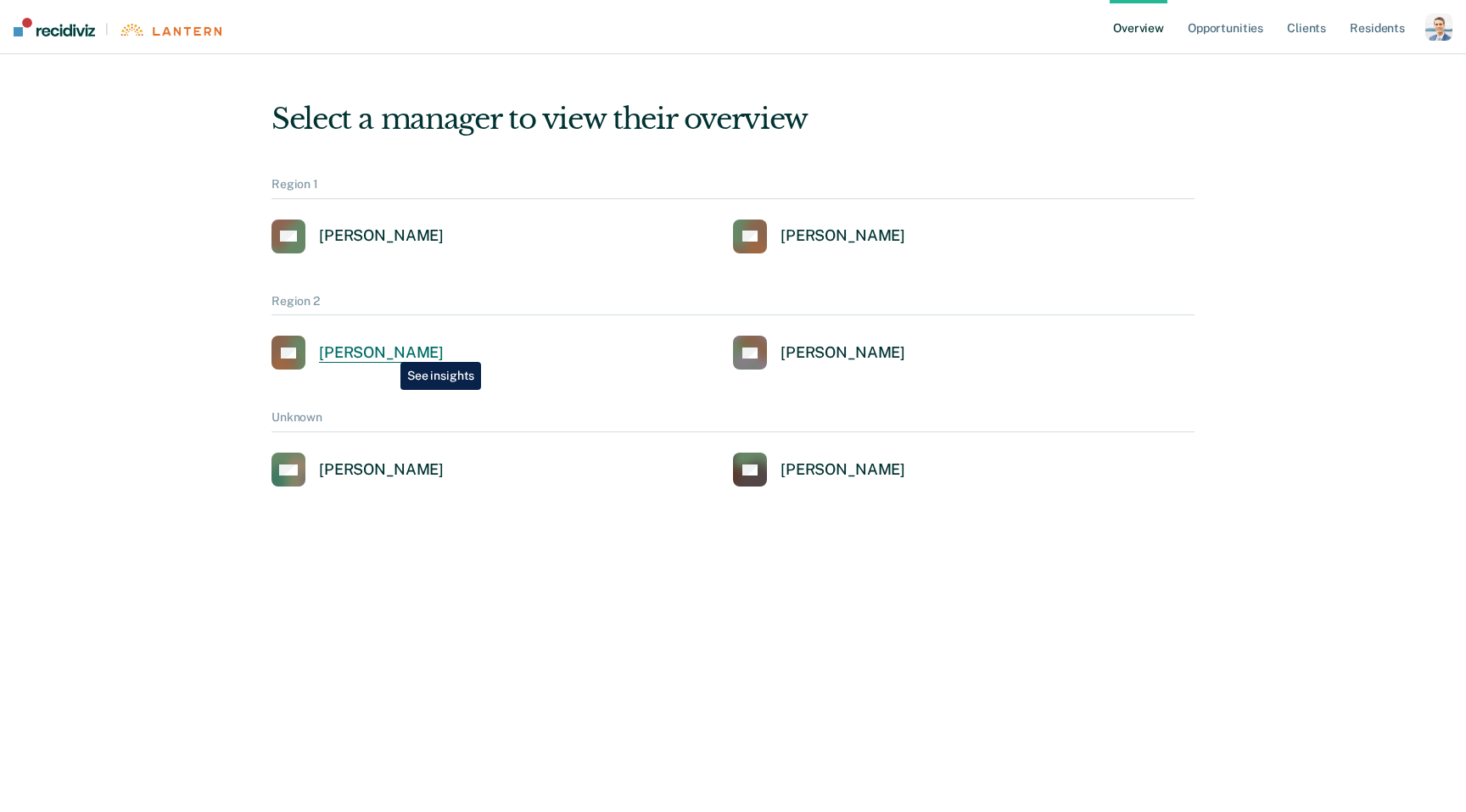
click at [386, 346] on div "Charles Thomas" at bounding box center [381, 353] width 124 height 20
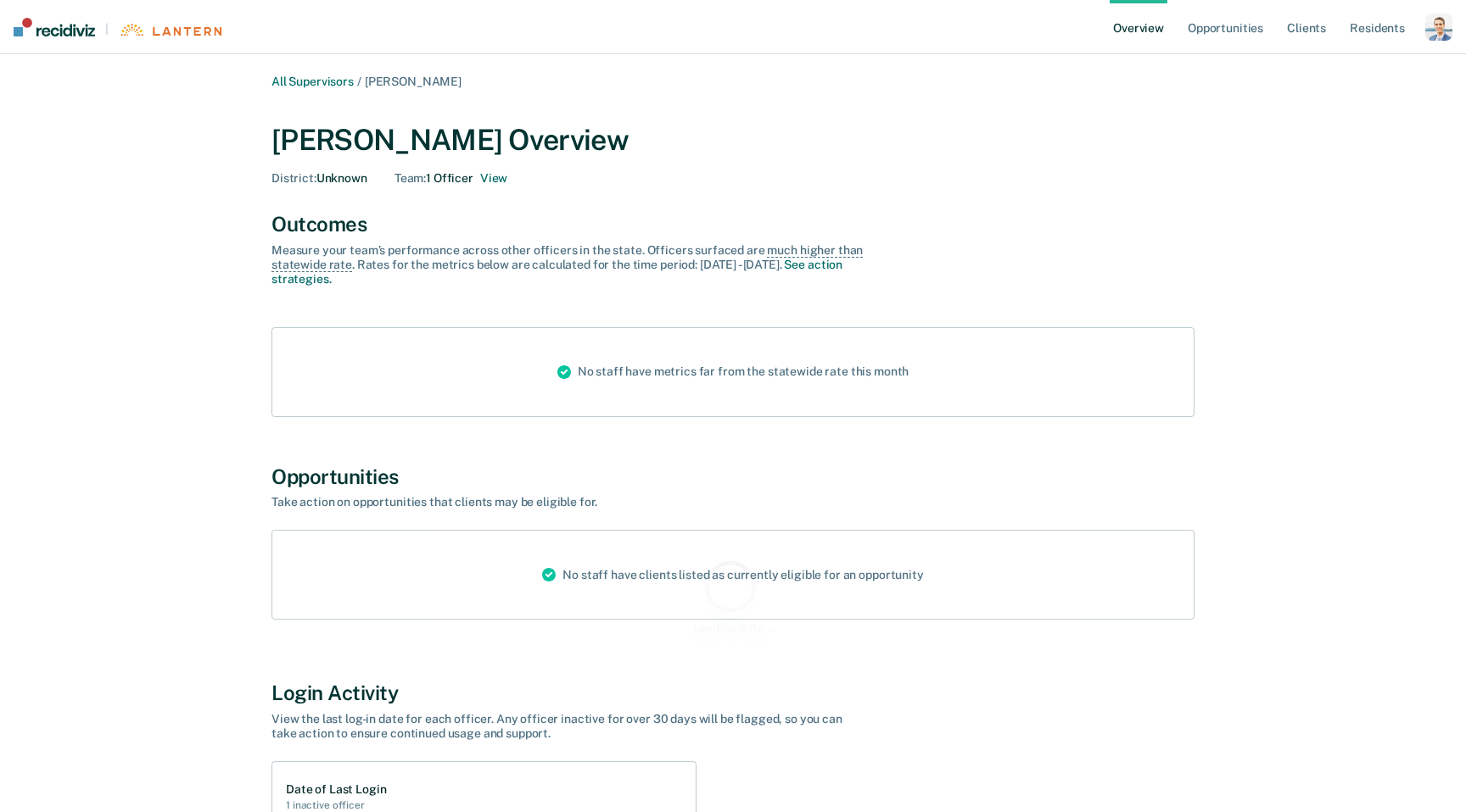
scroll to position [378, 0]
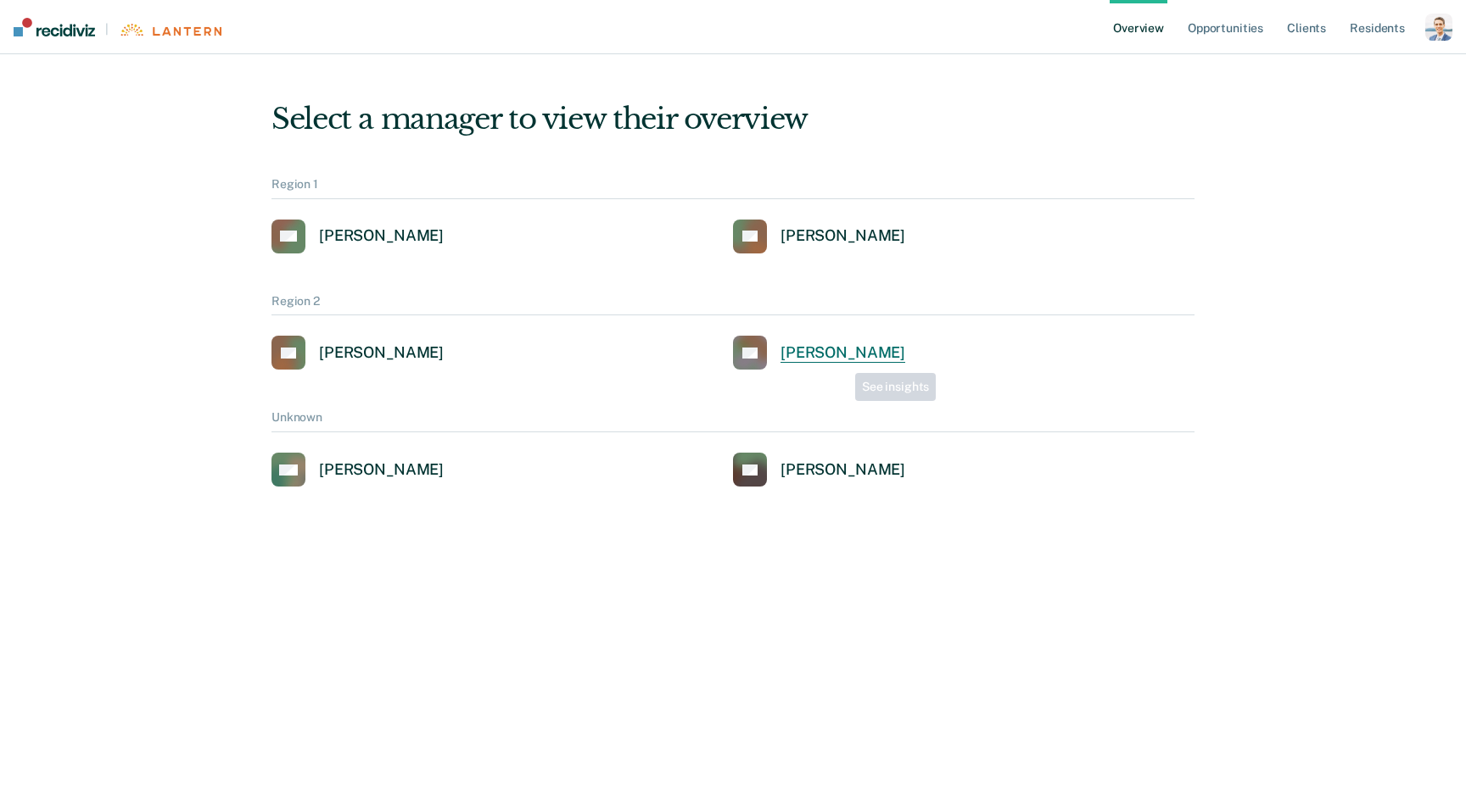
click at [841, 359] on div "David Lee" at bounding box center [842, 353] width 124 height 20
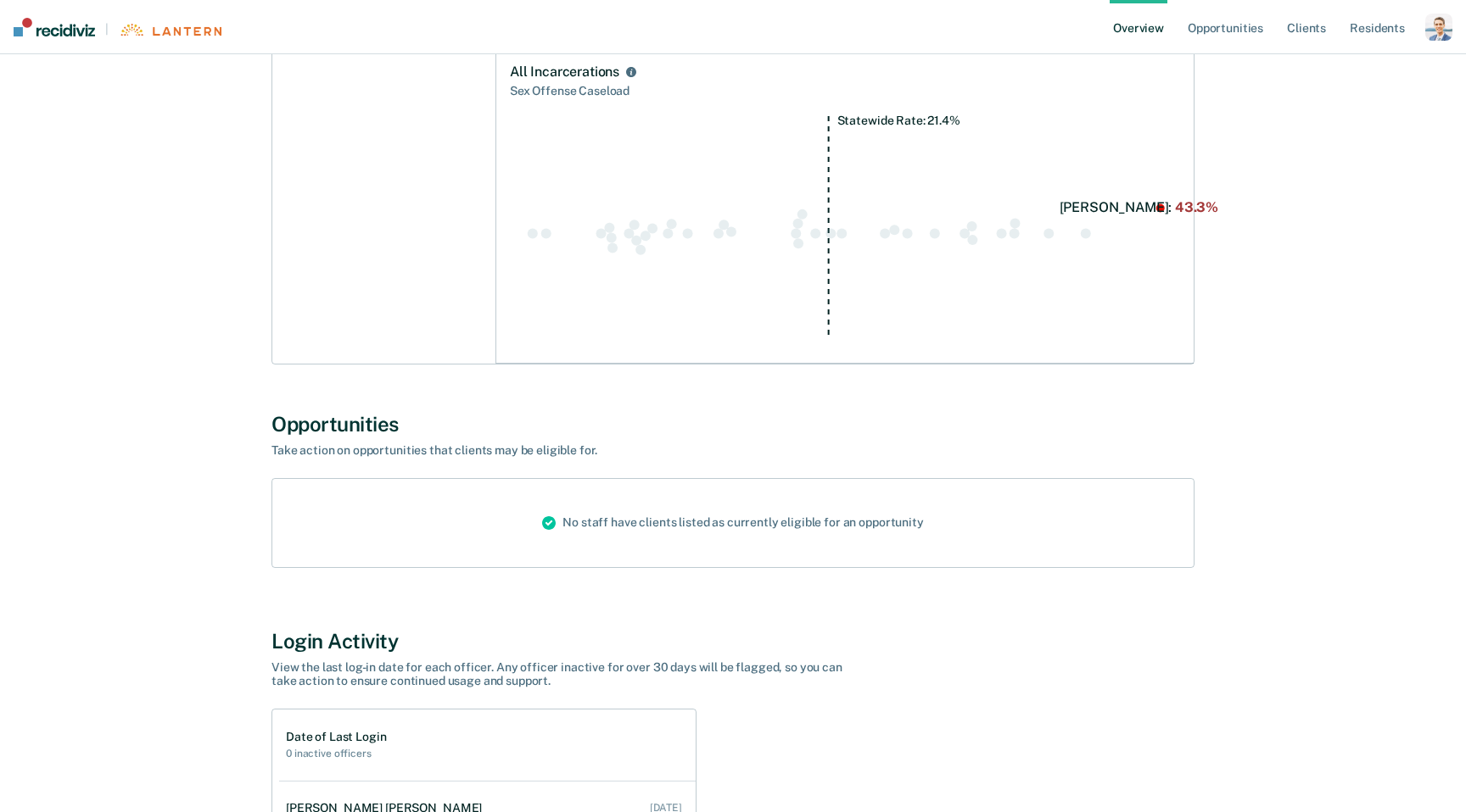
scroll to position [918, 0]
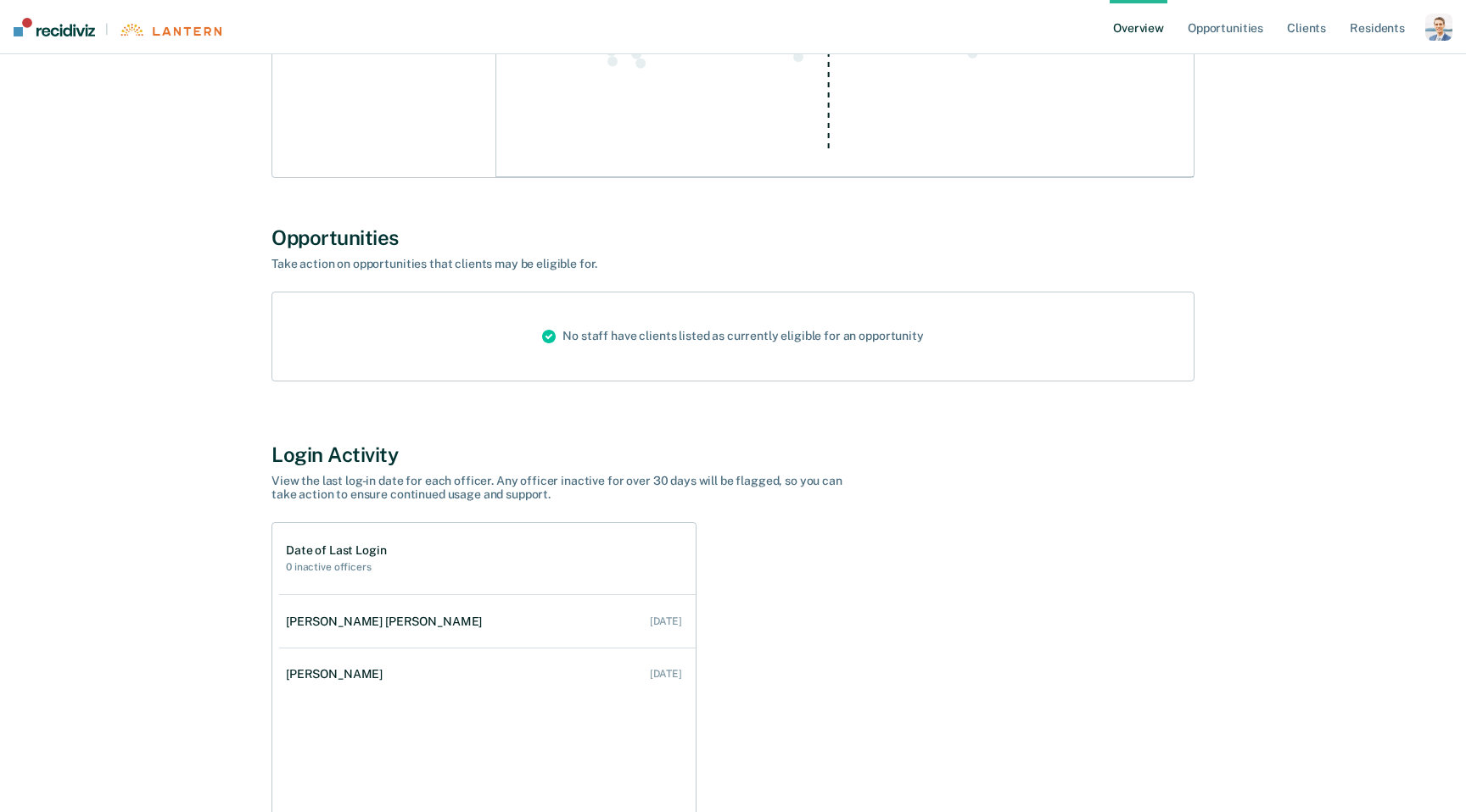
scroll to position [767, 0]
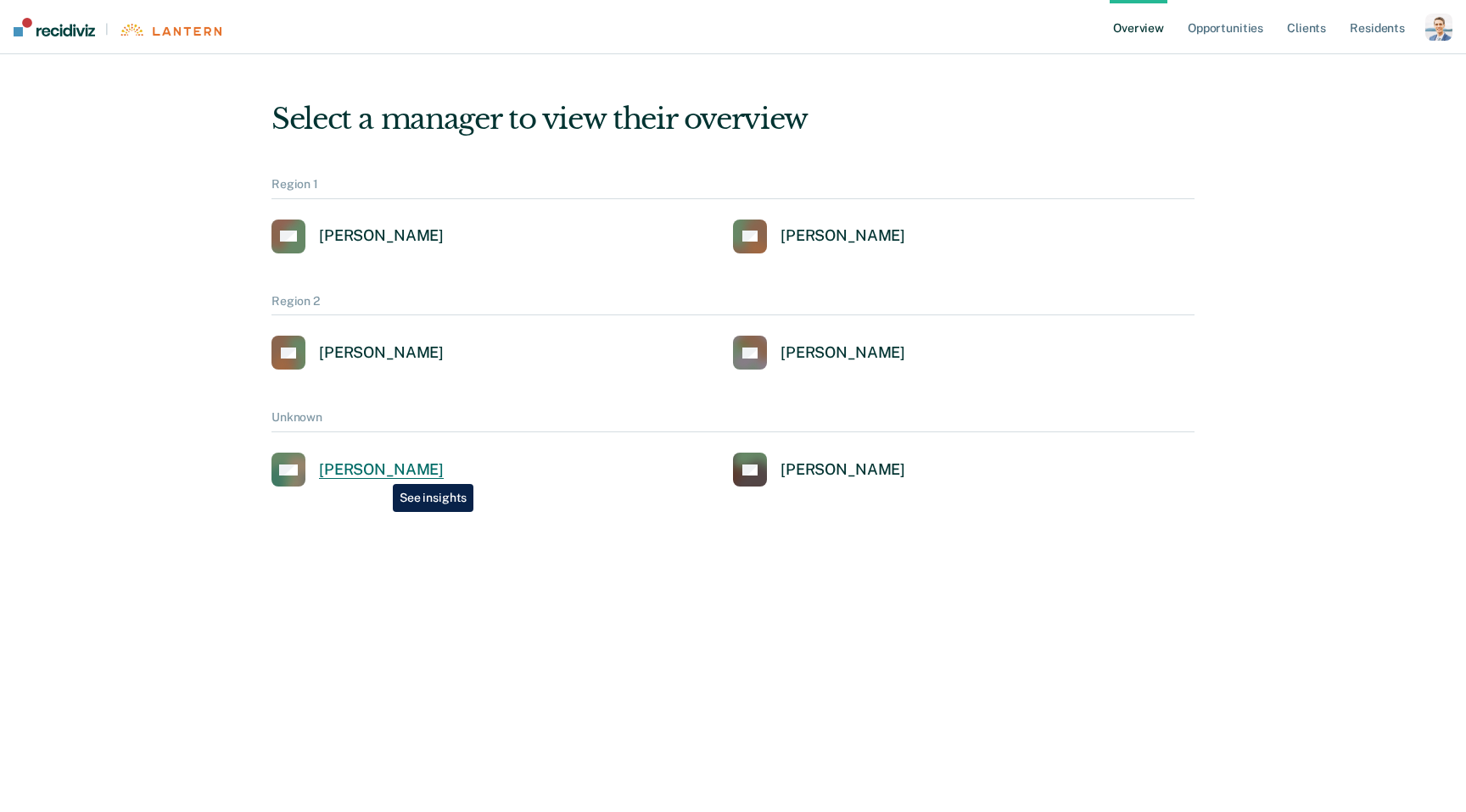
click at [380, 472] on div "Cora Matterson" at bounding box center [381, 471] width 124 height 20
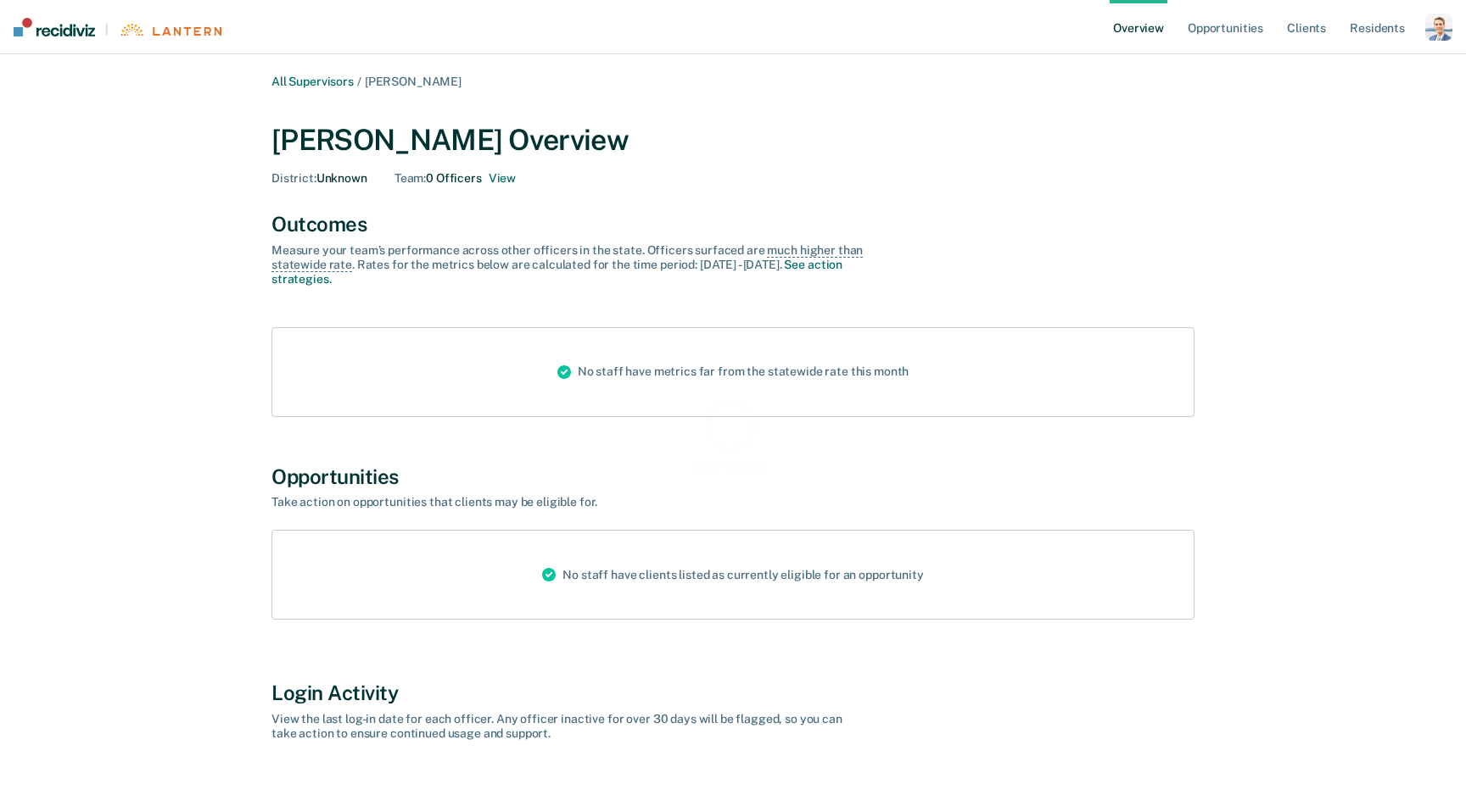
scroll to position [36, 0]
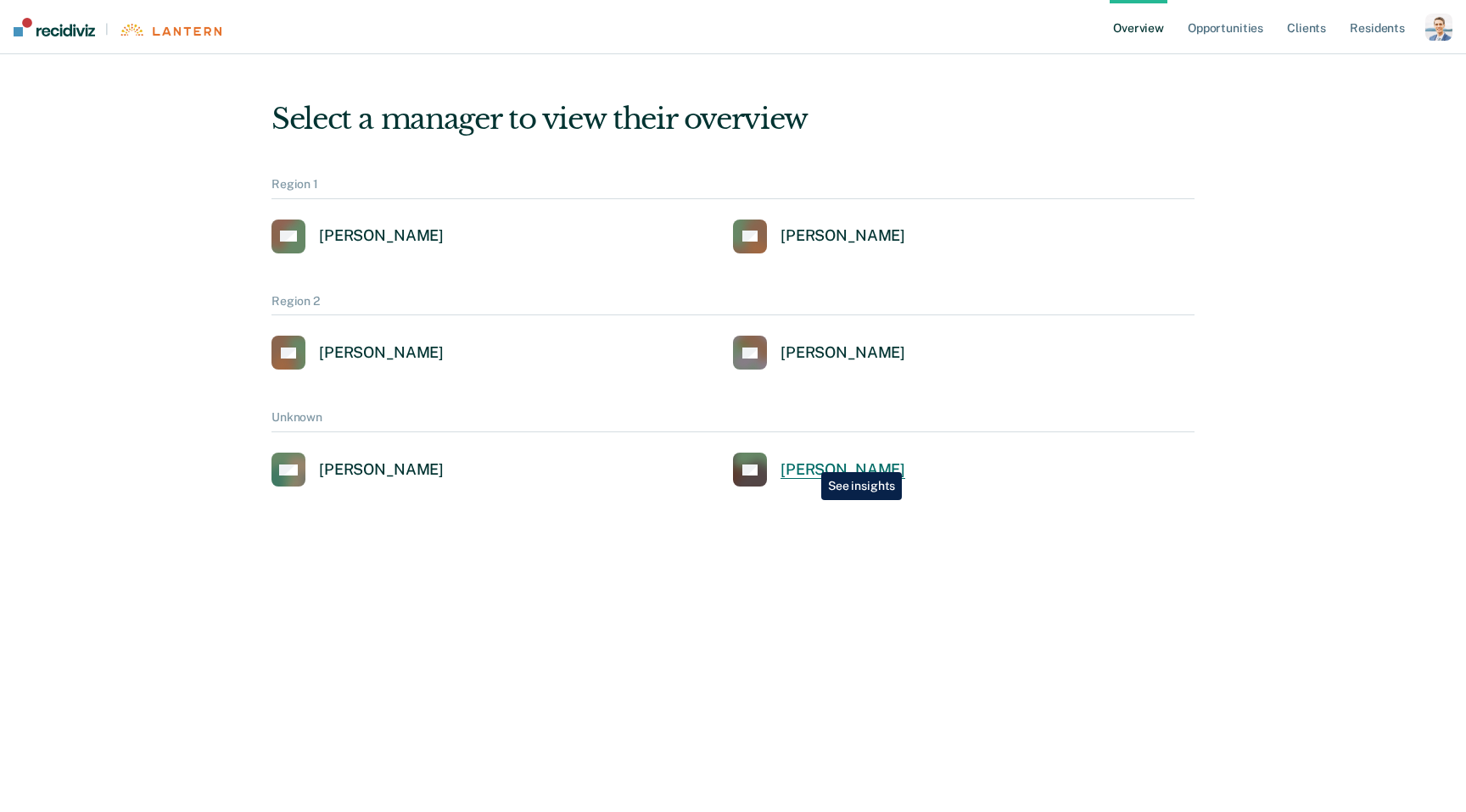
click at [808, 461] on div "Jared Williams" at bounding box center [842, 471] width 124 height 20
click at [443, 231] on div "Alejandro D Gonzalez" at bounding box center [381, 236] width 124 height 20
click at [1423, 28] on ul "Overview Opportunities Client s Resident s" at bounding box center [1267, 26] width 315 height 54
click at [1431, 28] on div "button" at bounding box center [1439, 27] width 27 height 27
click at [1309, 60] on div "Profile How it works Go to Pathways Log Out" at bounding box center [1370, 100] width 163 height 105
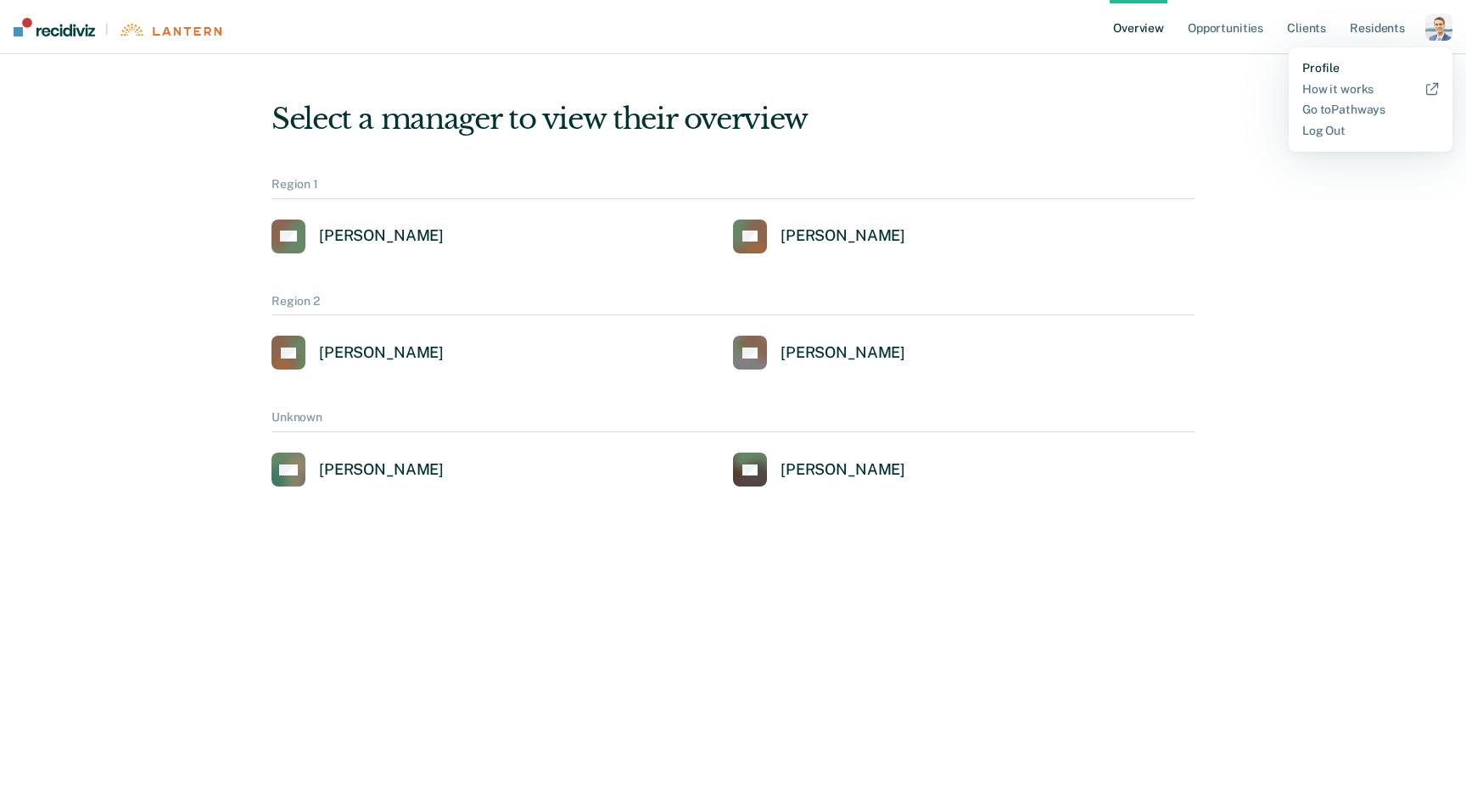
click at [1309, 65] on link "Profile" at bounding box center [1371, 68] width 137 height 15
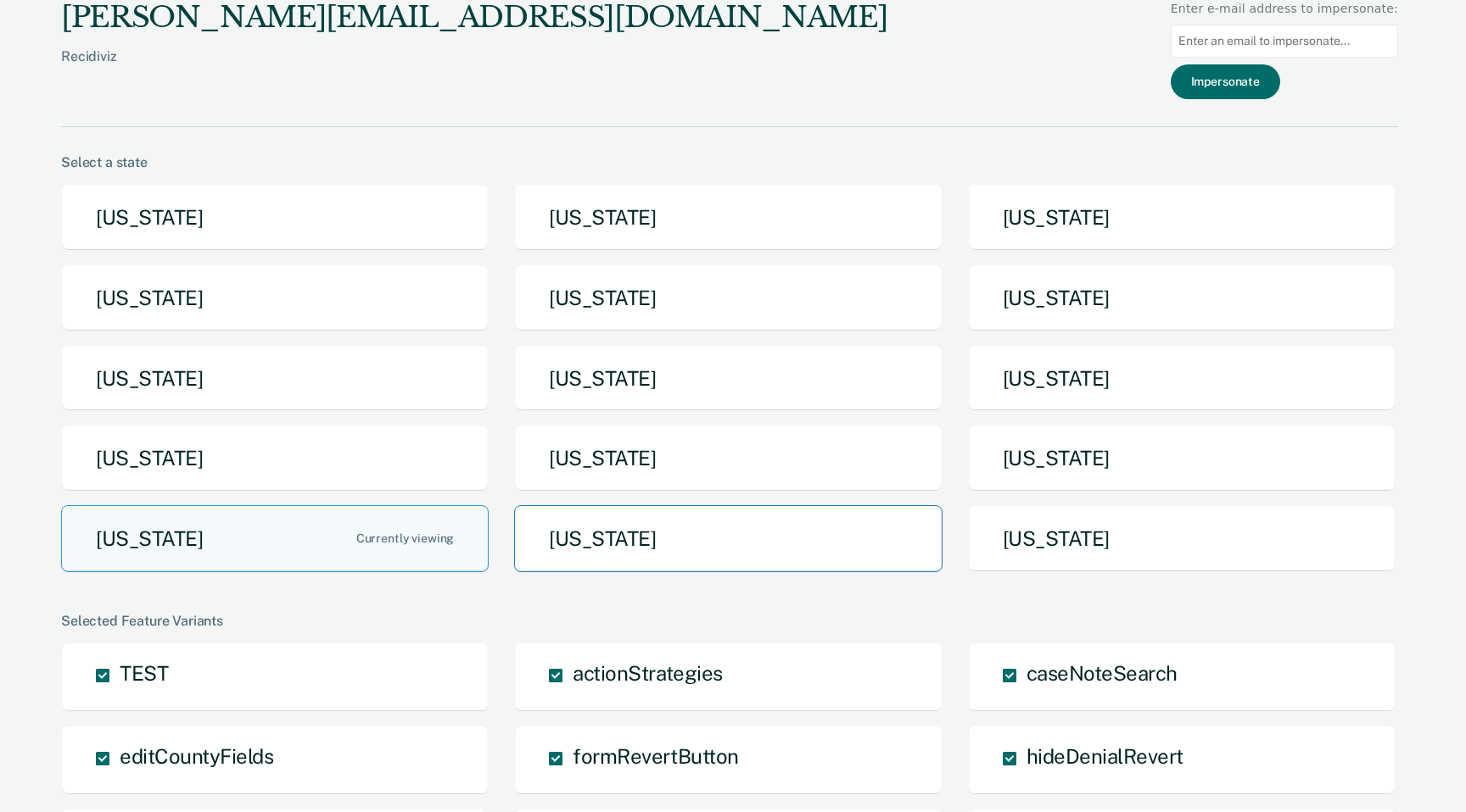
click at [714, 551] on button "Texas" at bounding box center [727, 539] width 428 height 67
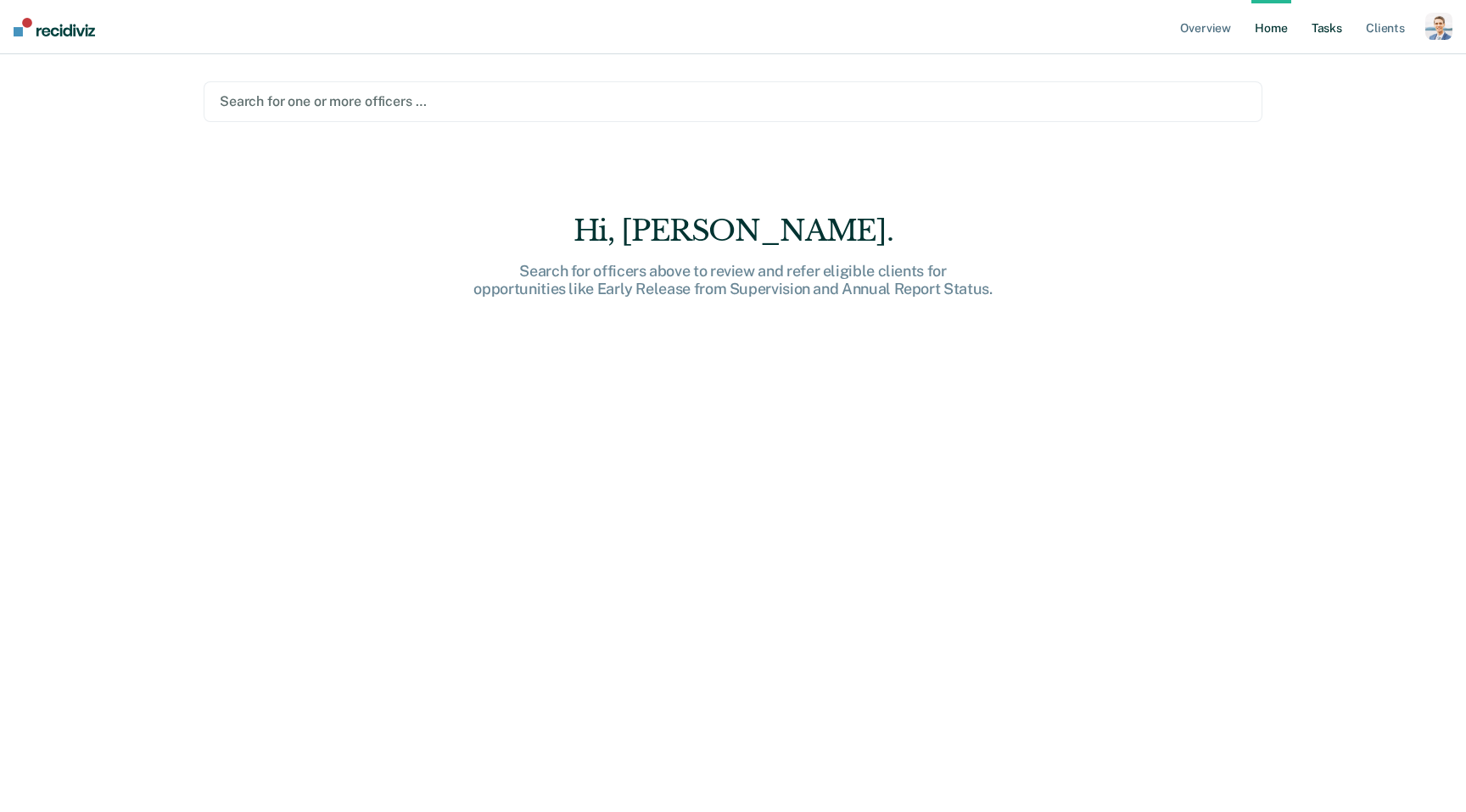
click at [1328, 23] on link "Tasks" at bounding box center [1327, 26] width 37 height 54
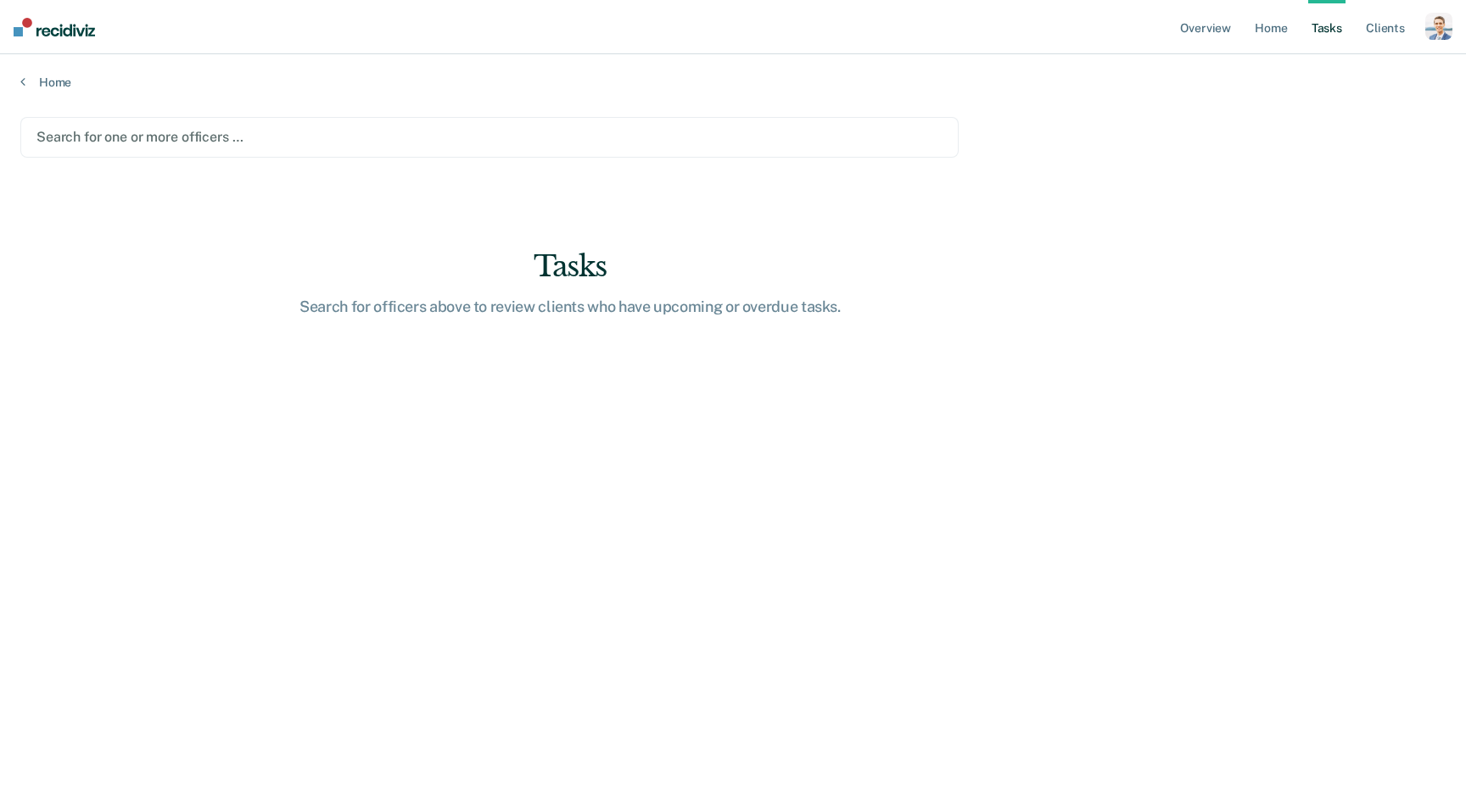
click at [1441, 27] on div "button" at bounding box center [1439, 26] width 27 height 27
click at [1333, 62] on link "Profile" at bounding box center [1371, 68] width 137 height 15
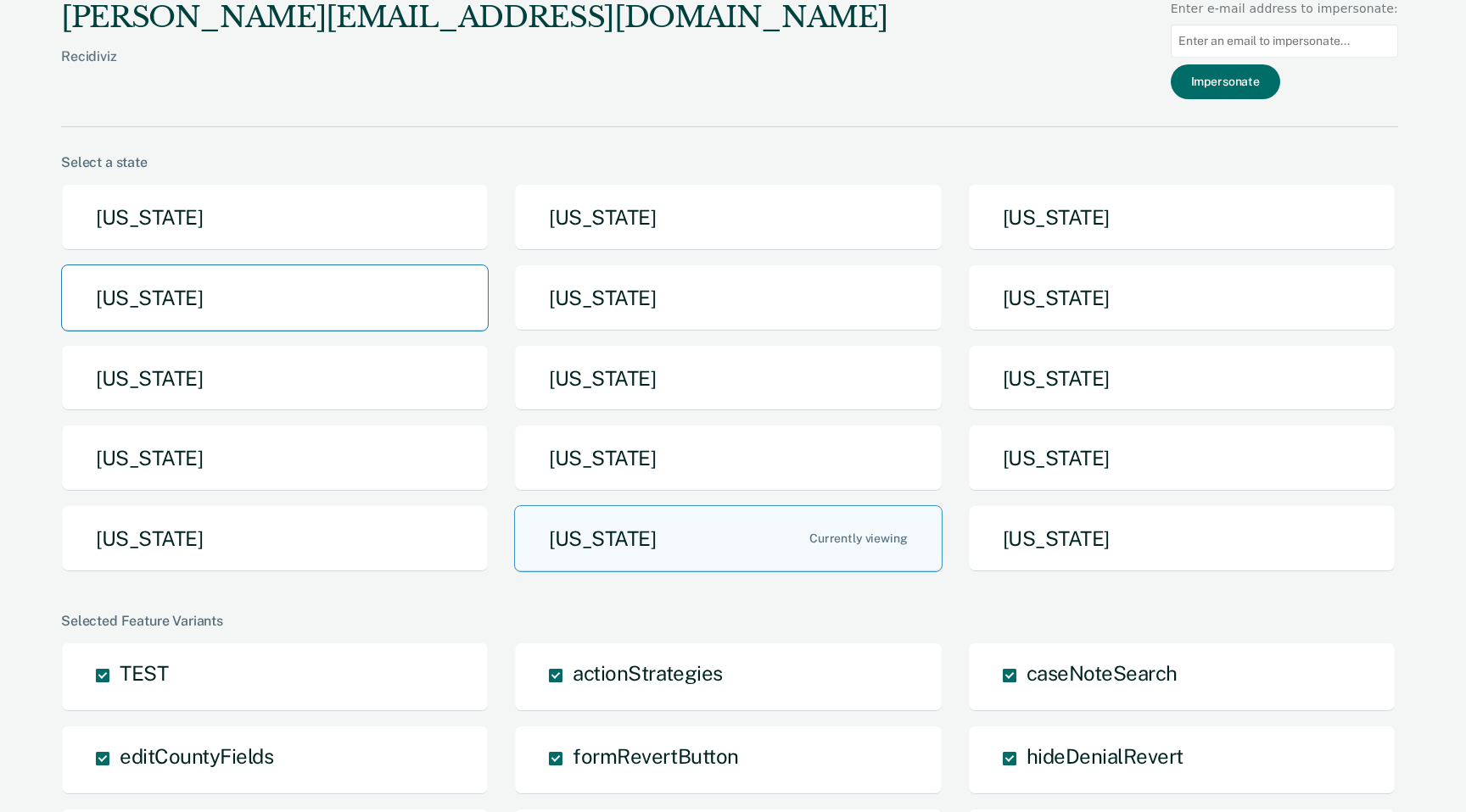
click at [206, 294] on button "Idaho" at bounding box center [274, 297] width 428 height 67
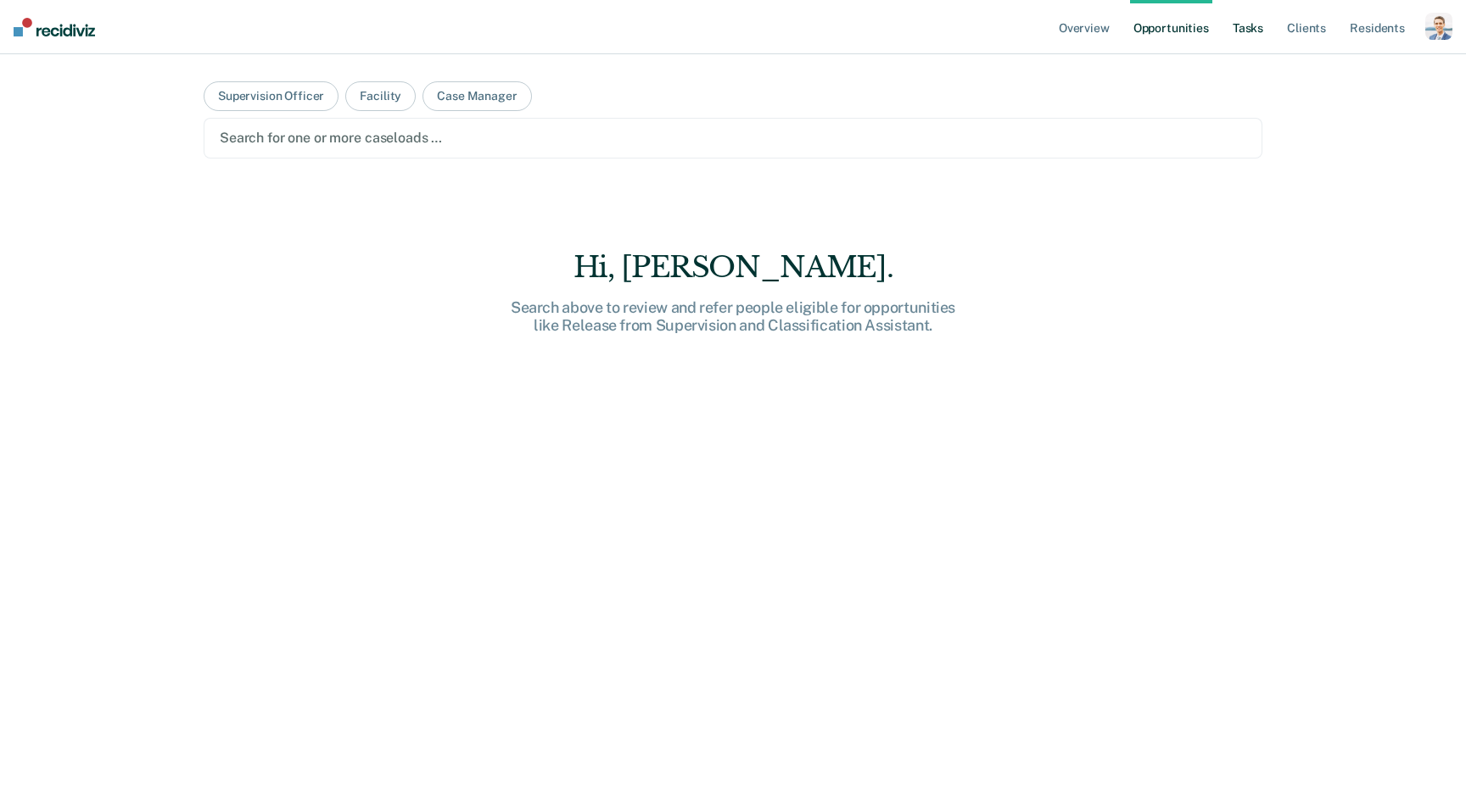
click at [1252, 25] on link "Tasks" at bounding box center [1248, 26] width 37 height 54
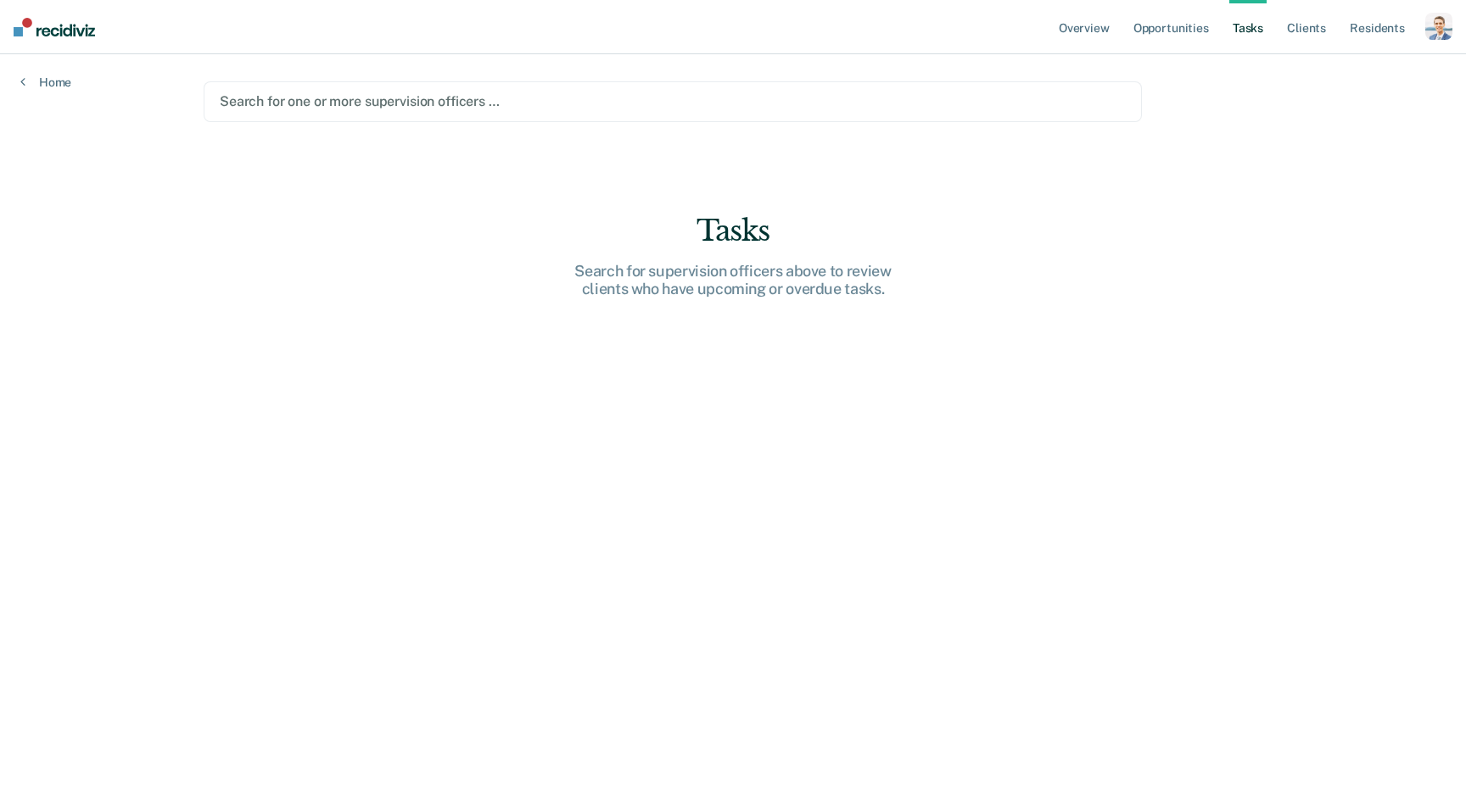
click at [634, 100] on div at bounding box center [672, 102] width 906 height 20
click at [328, 105] on div at bounding box center [672, 102] width 906 height 20
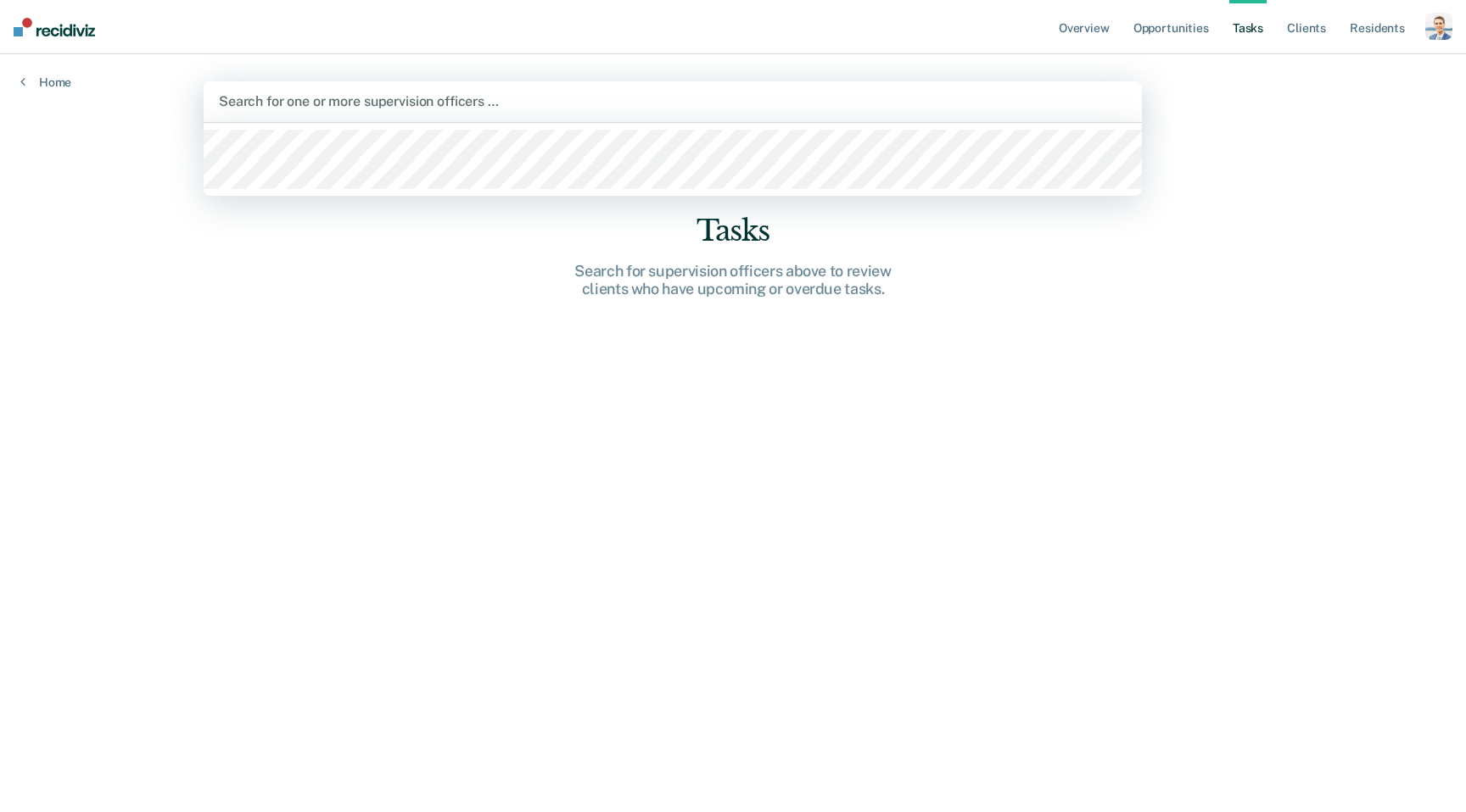
click at [309, 101] on div at bounding box center [672, 102] width 907 height 20
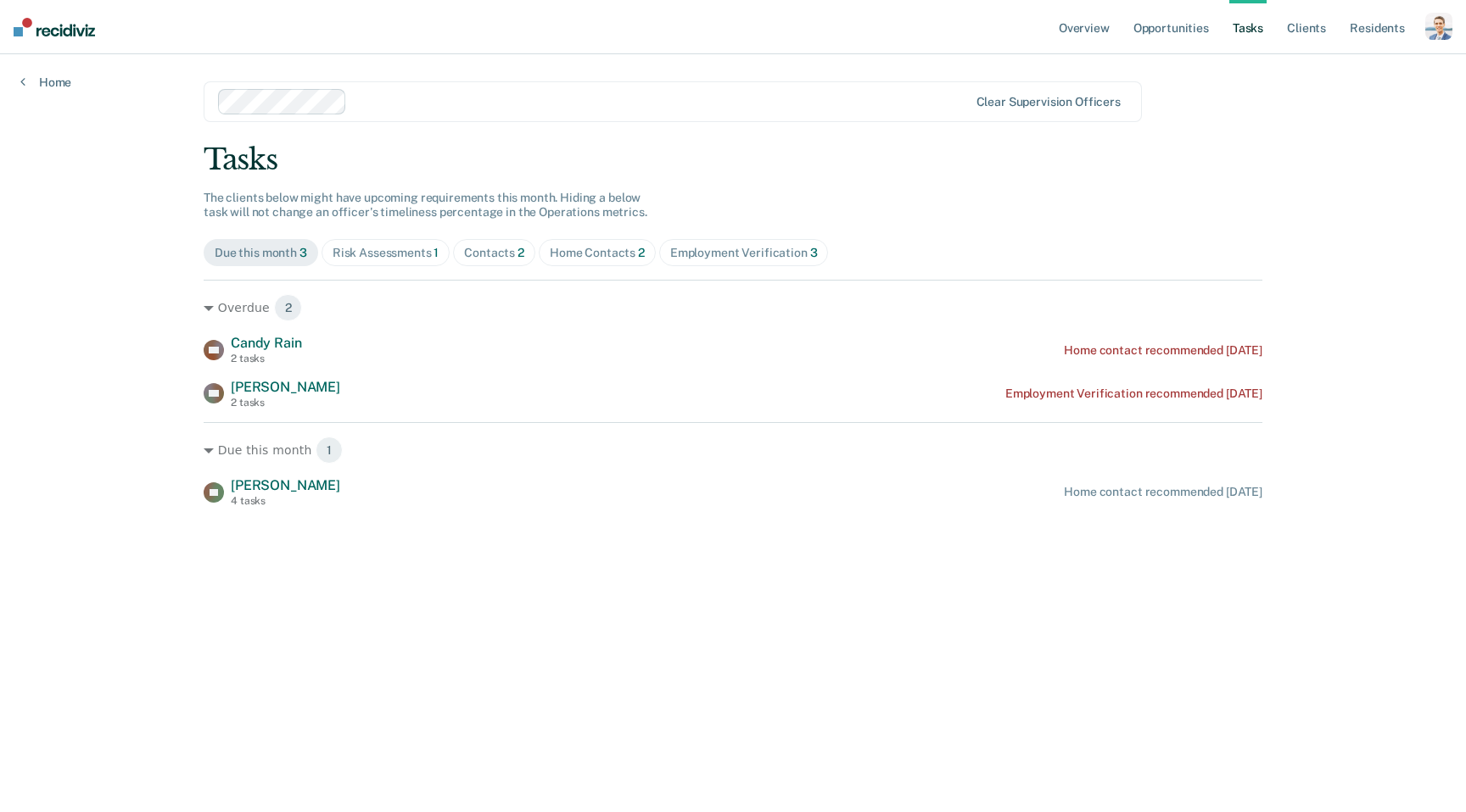
click at [373, 245] on span "Risk Assessments 1" at bounding box center [387, 252] width 129 height 27
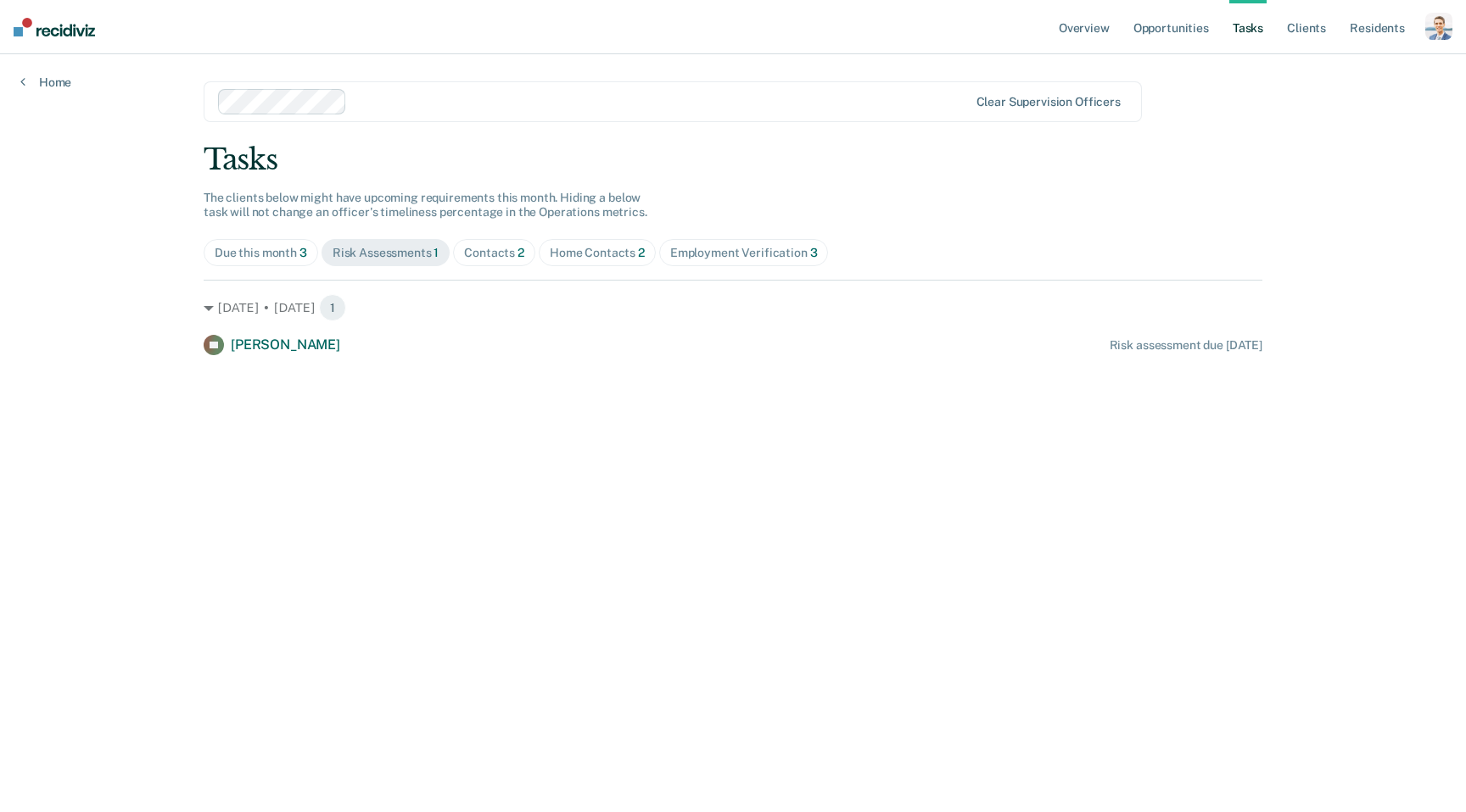
click at [475, 249] on div "Contacts 2" at bounding box center [494, 252] width 61 height 15
click at [589, 251] on div "Home Contacts 2" at bounding box center [597, 252] width 95 height 15
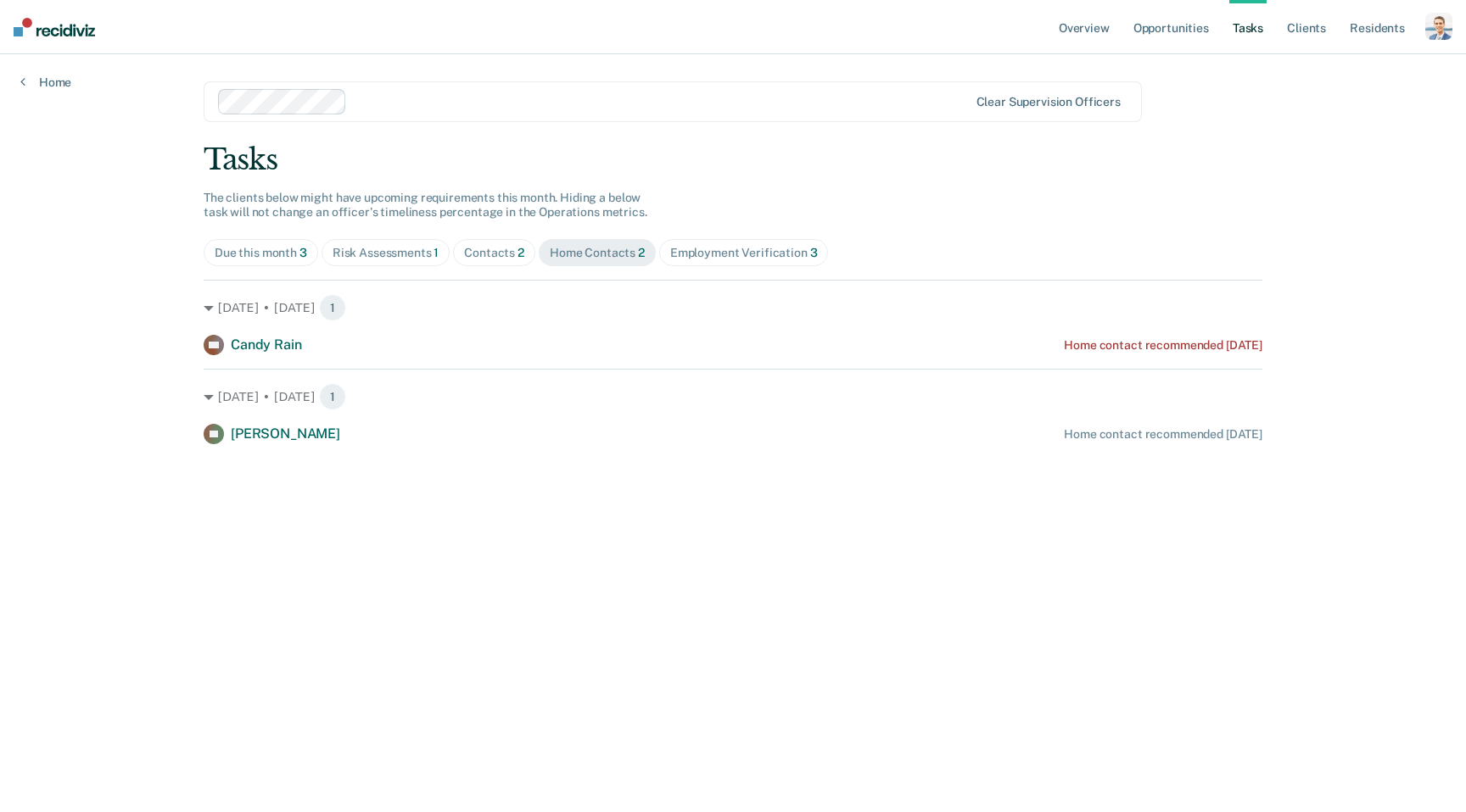
click at [709, 258] on div "Employment Verification 3" at bounding box center [744, 252] width 148 height 15
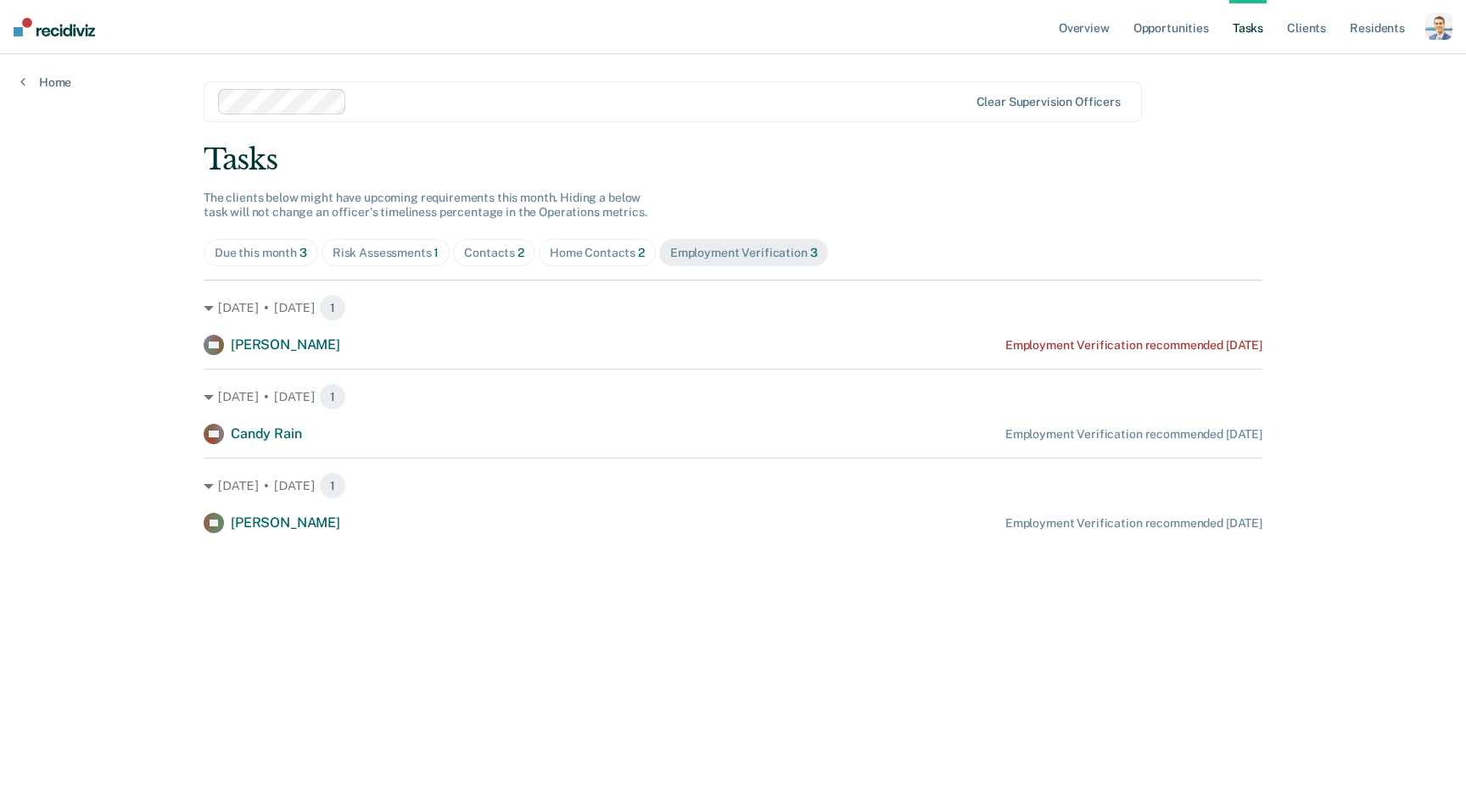
click at [237, 254] on div "Due this month 3" at bounding box center [260, 252] width 92 height 15
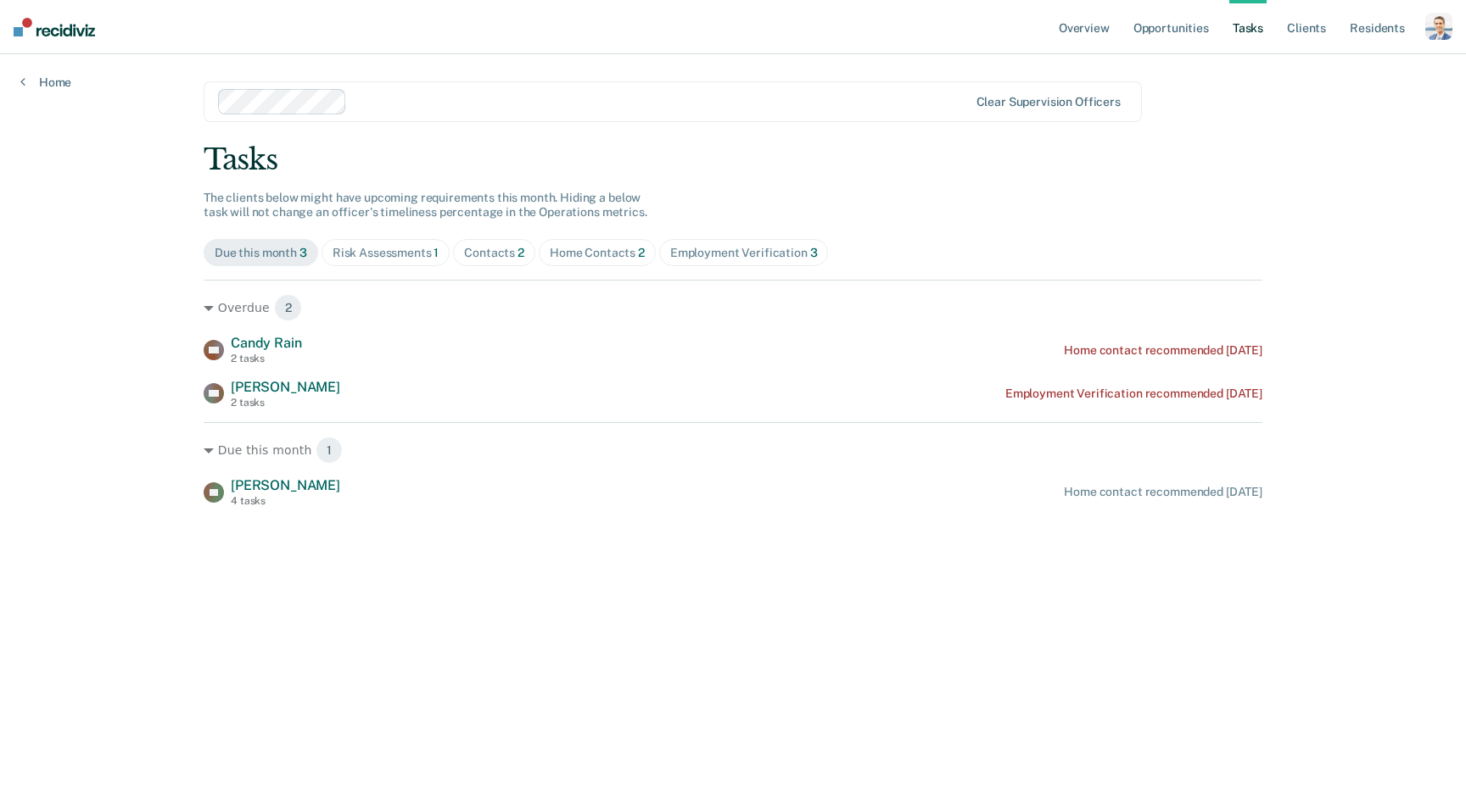
click at [1033, 70] on main "Clear supervision officers Tasks The clients below might have upcoming requirem…" at bounding box center [732, 412] width 1099 height 717
